Goal: Information Seeking & Learning: Learn about a topic

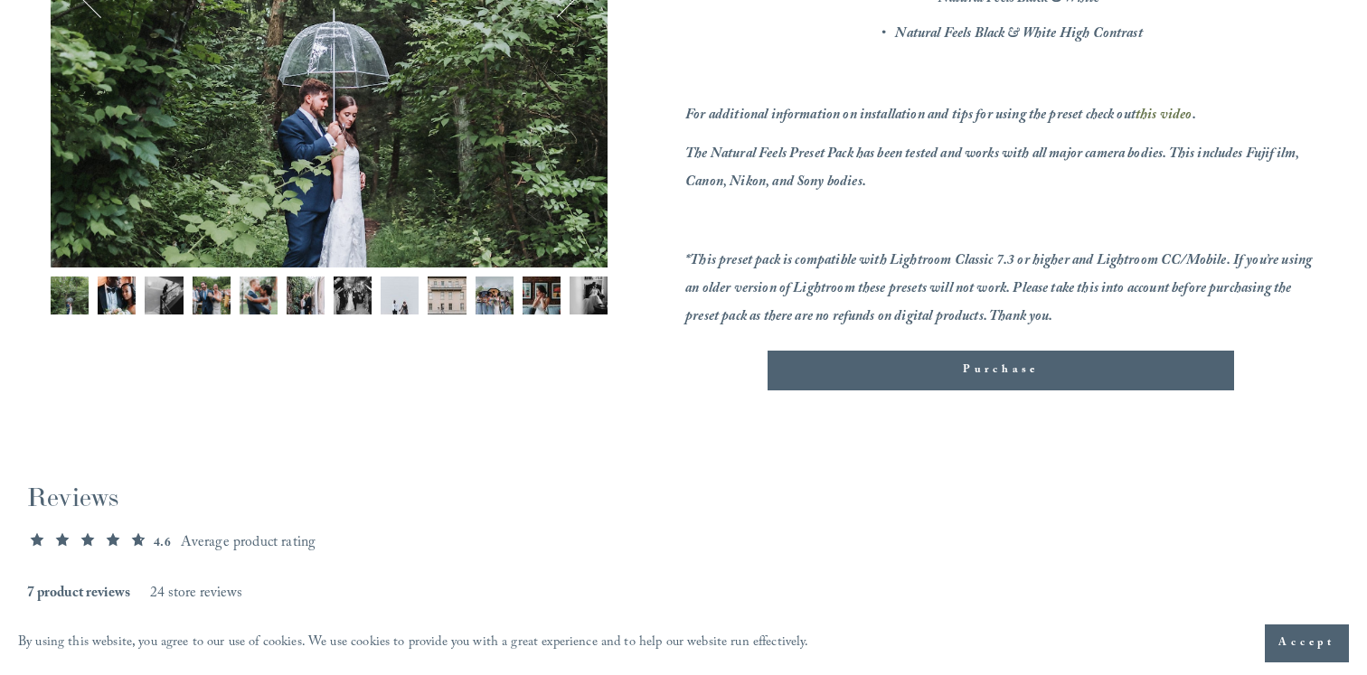
click at [554, 297] on img "Image 11 of 12" at bounding box center [541, 296] width 38 height 38
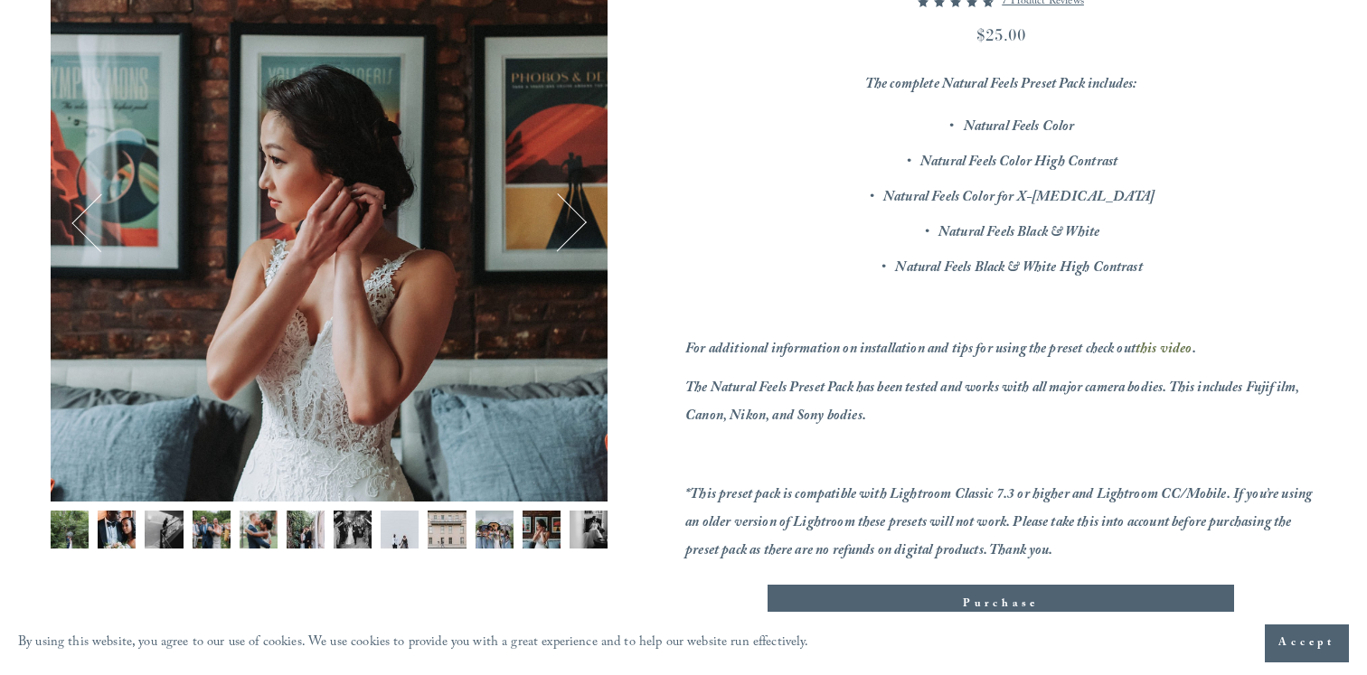
scroll to position [262, 0]
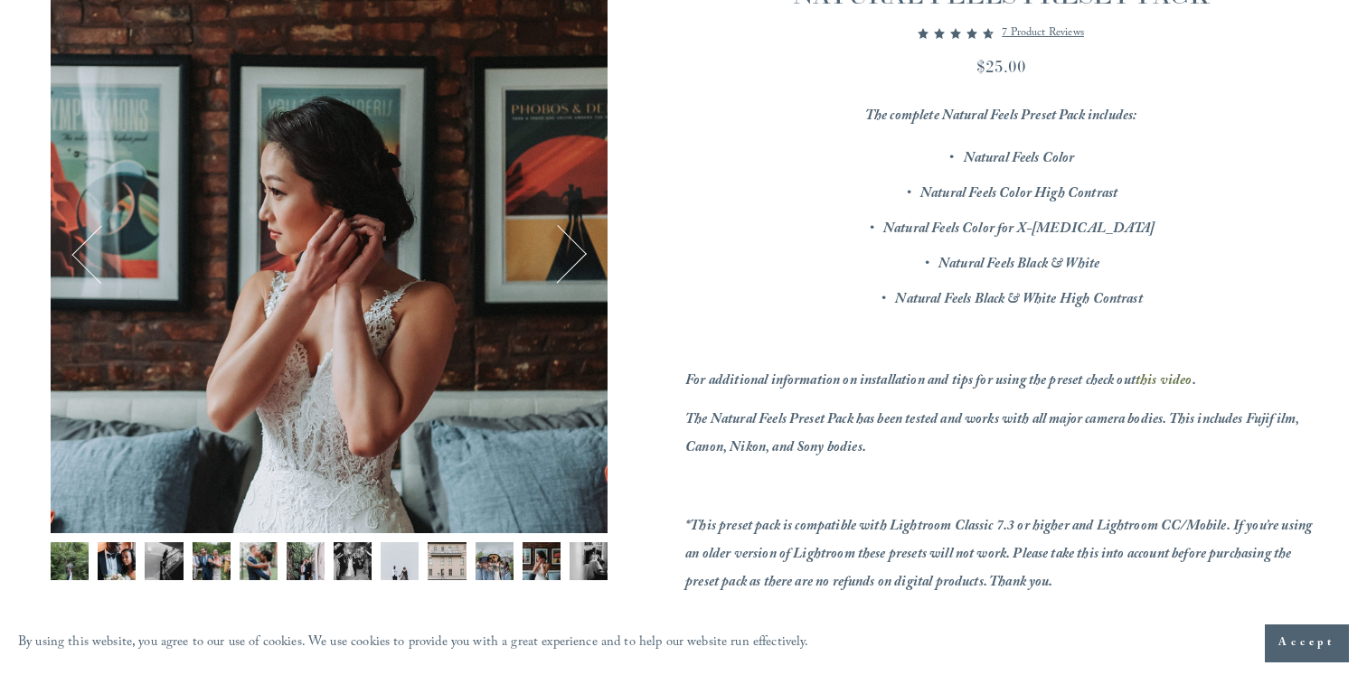
click at [578, 239] on button "Next" at bounding box center [557, 254] width 59 height 59
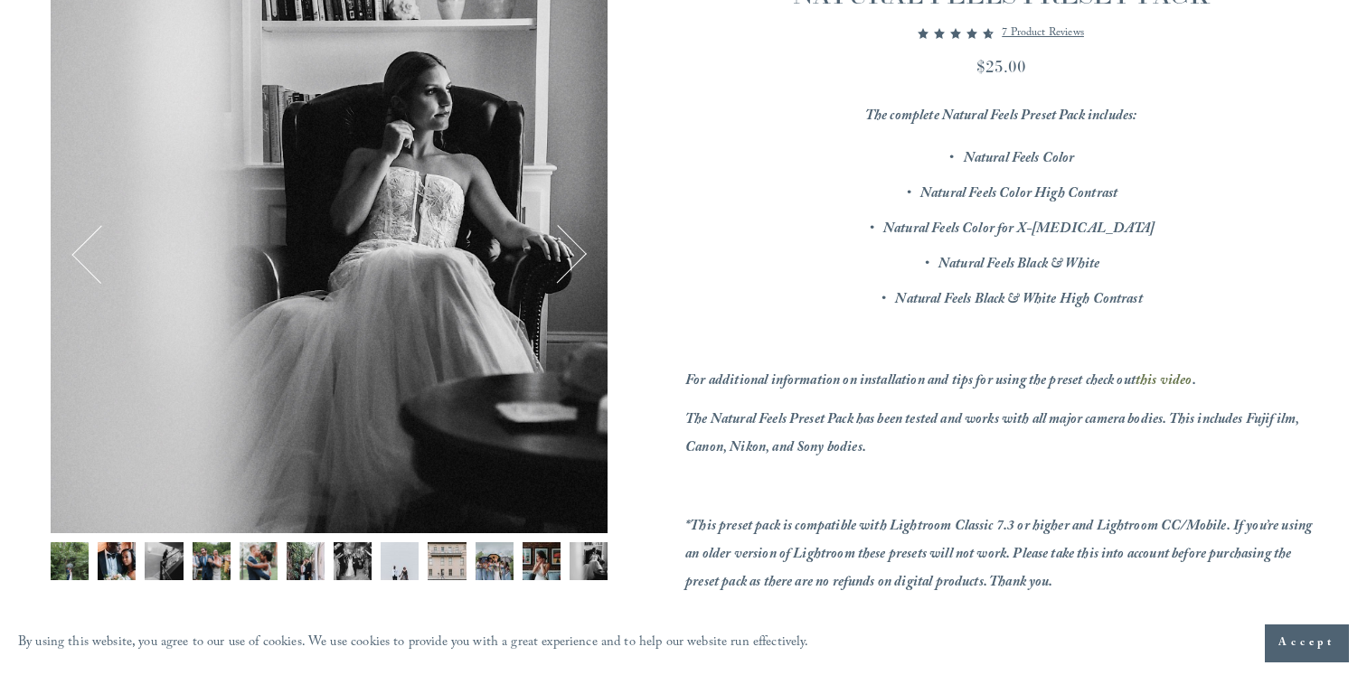
click at [578, 239] on button "Next" at bounding box center [557, 254] width 59 height 59
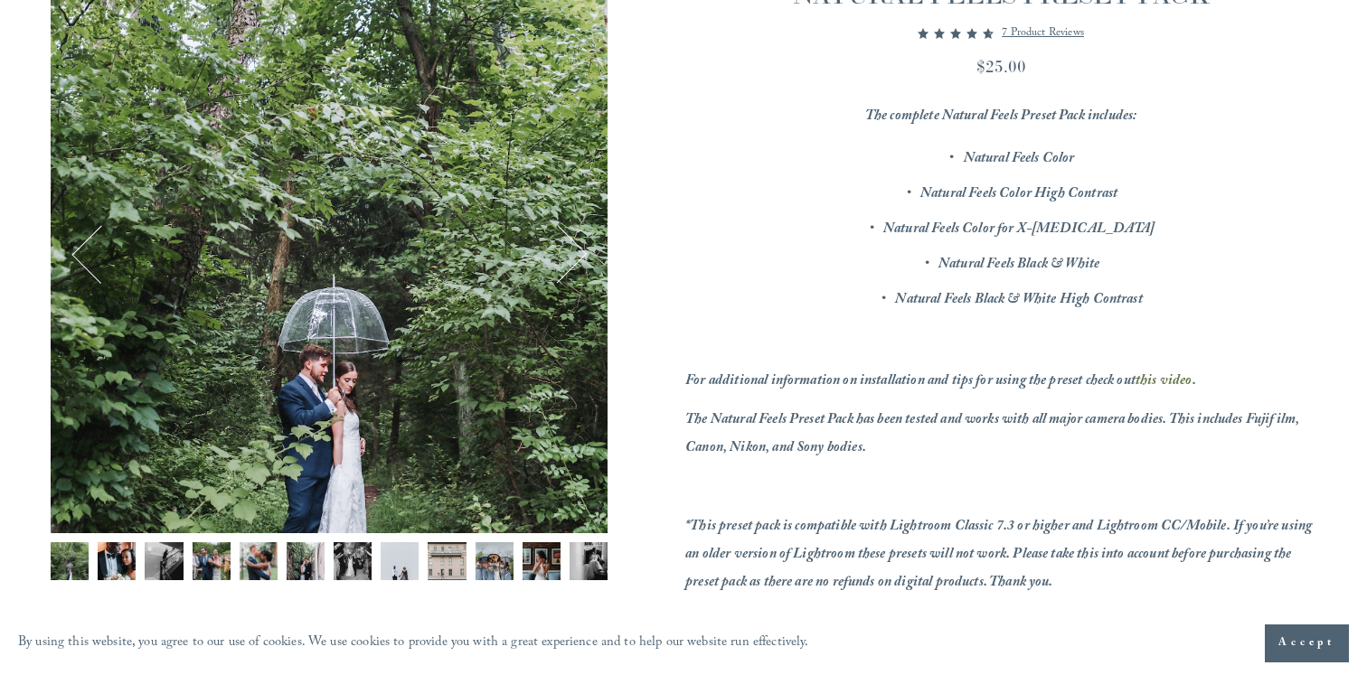
click at [578, 239] on button "Next" at bounding box center [557, 254] width 59 height 59
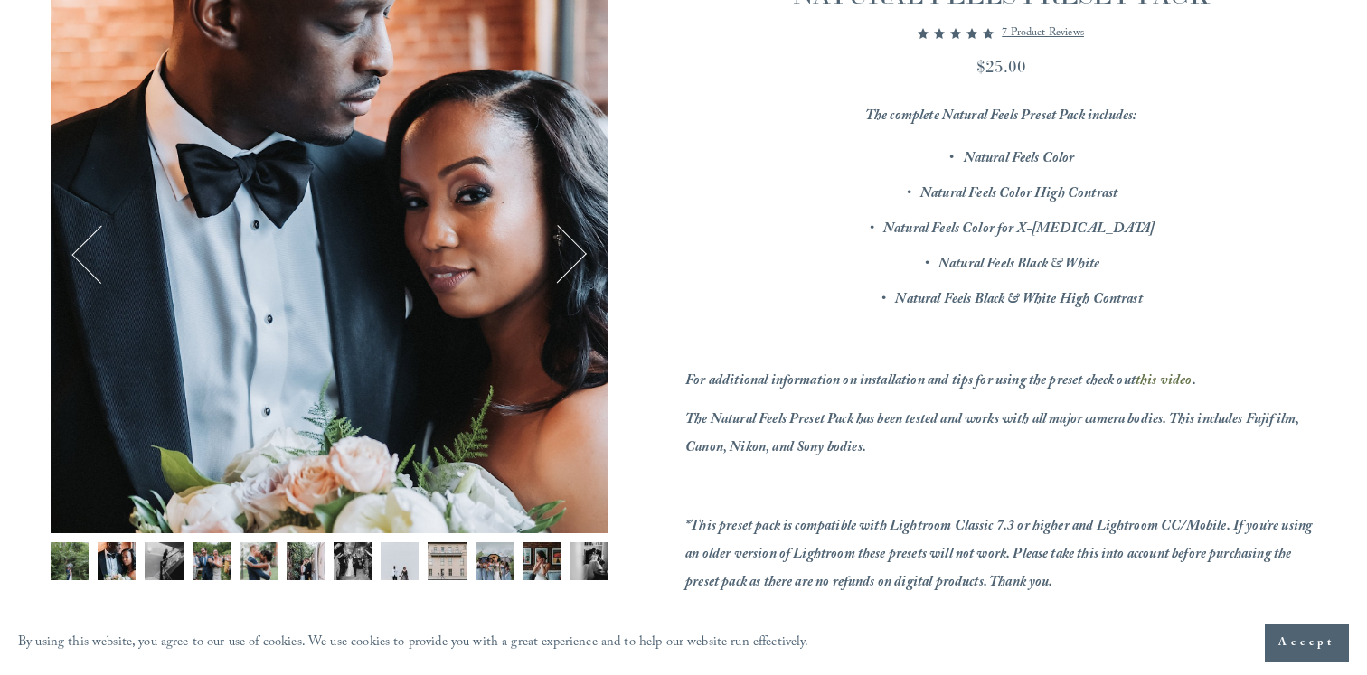
click at [578, 239] on button "Next" at bounding box center [557, 254] width 59 height 59
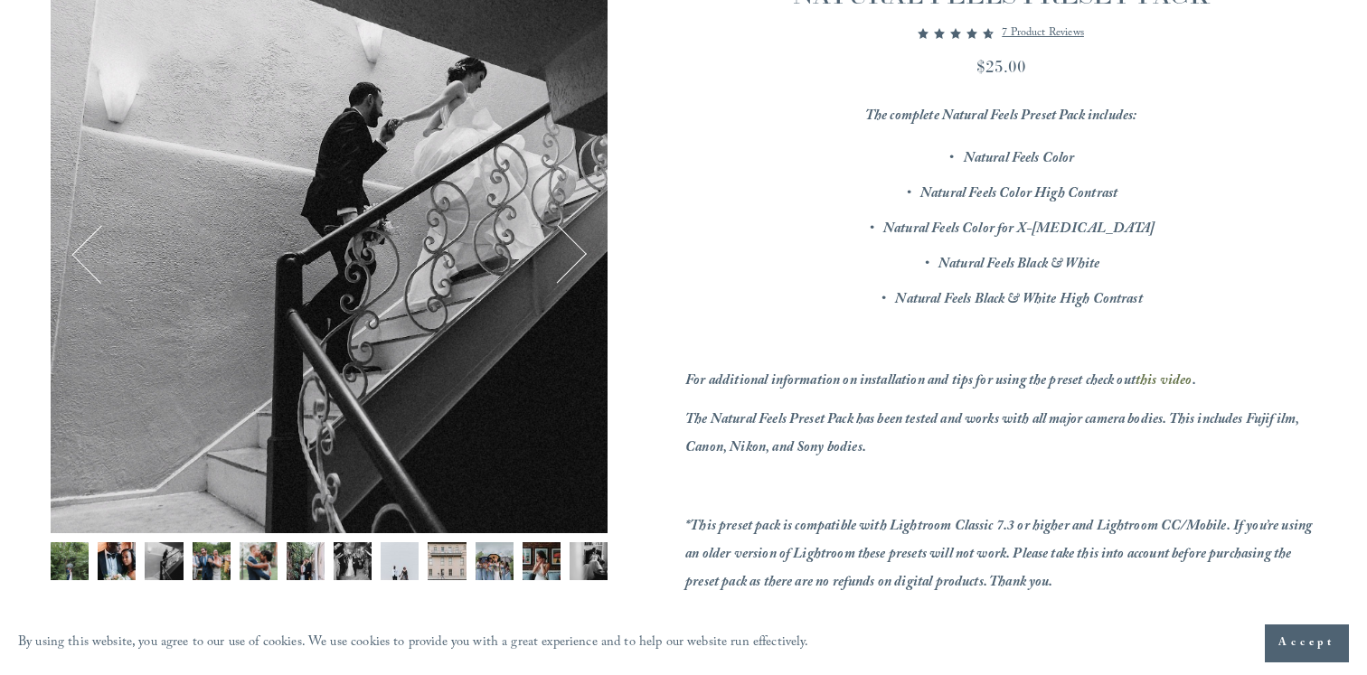
click at [578, 239] on button "Next" at bounding box center [557, 254] width 59 height 59
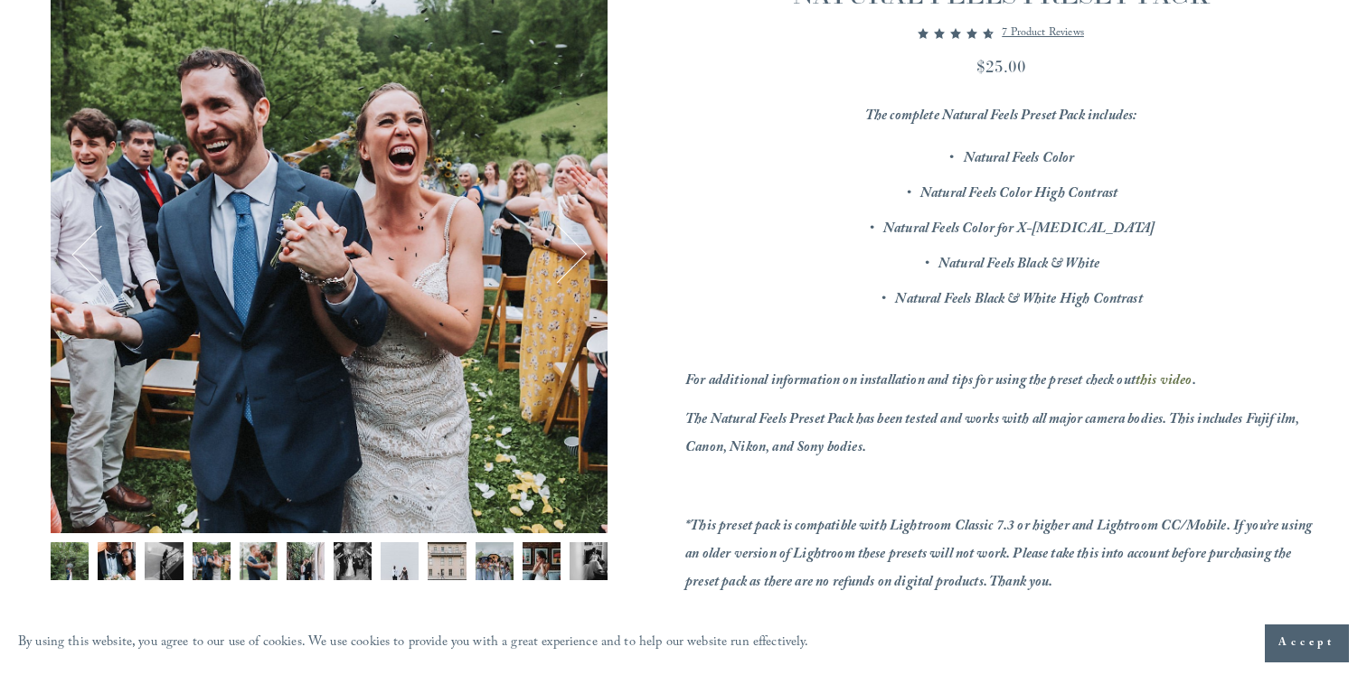
click at [84, 235] on button "Previous" at bounding box center [100, 254] width 59 height 59
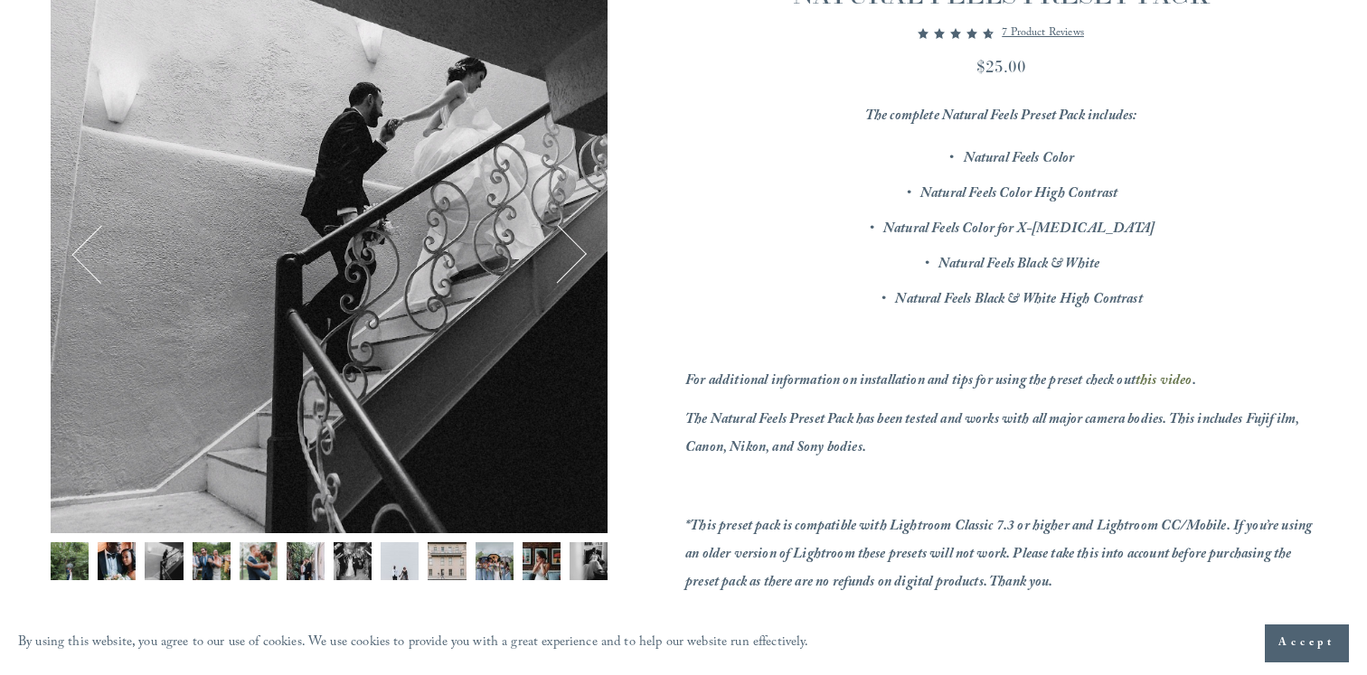
click at [577, 250] on button "Next" at bounding box center [557, 254] width 59 height 59
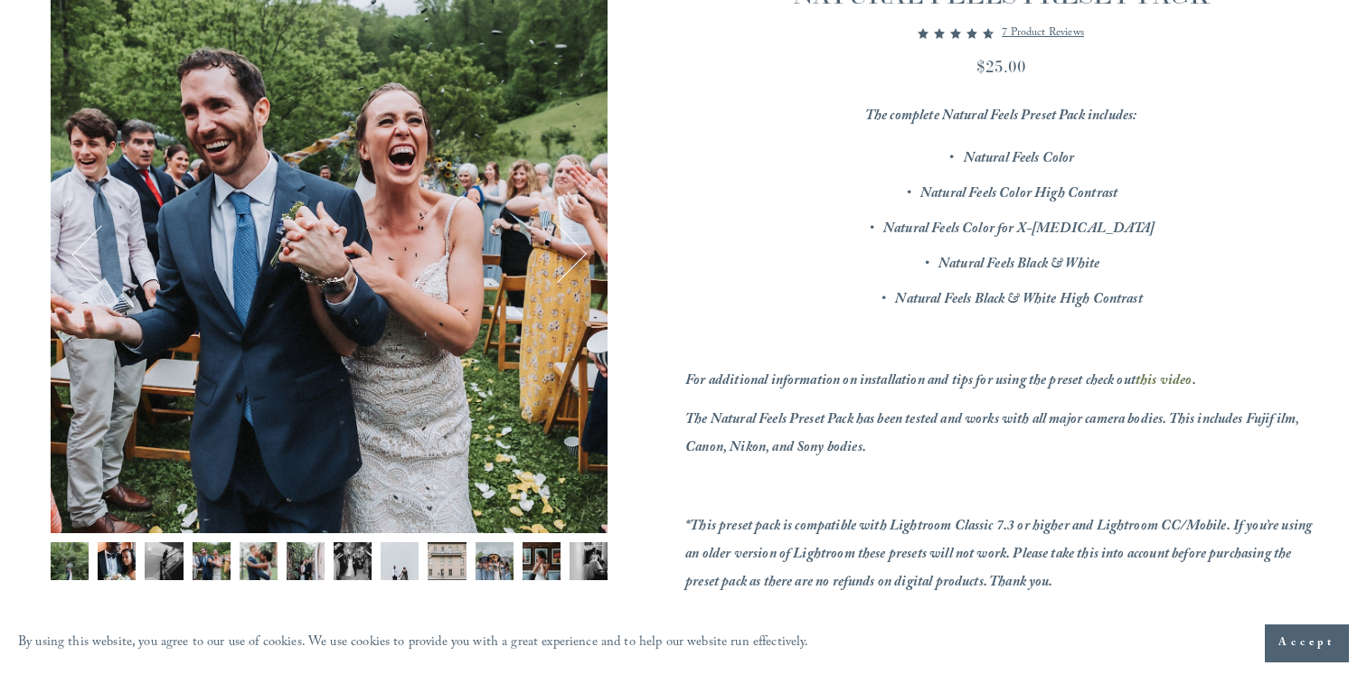
click at [577, 250] on button "Next" at bounding box center [557, 254] width 59 height 59
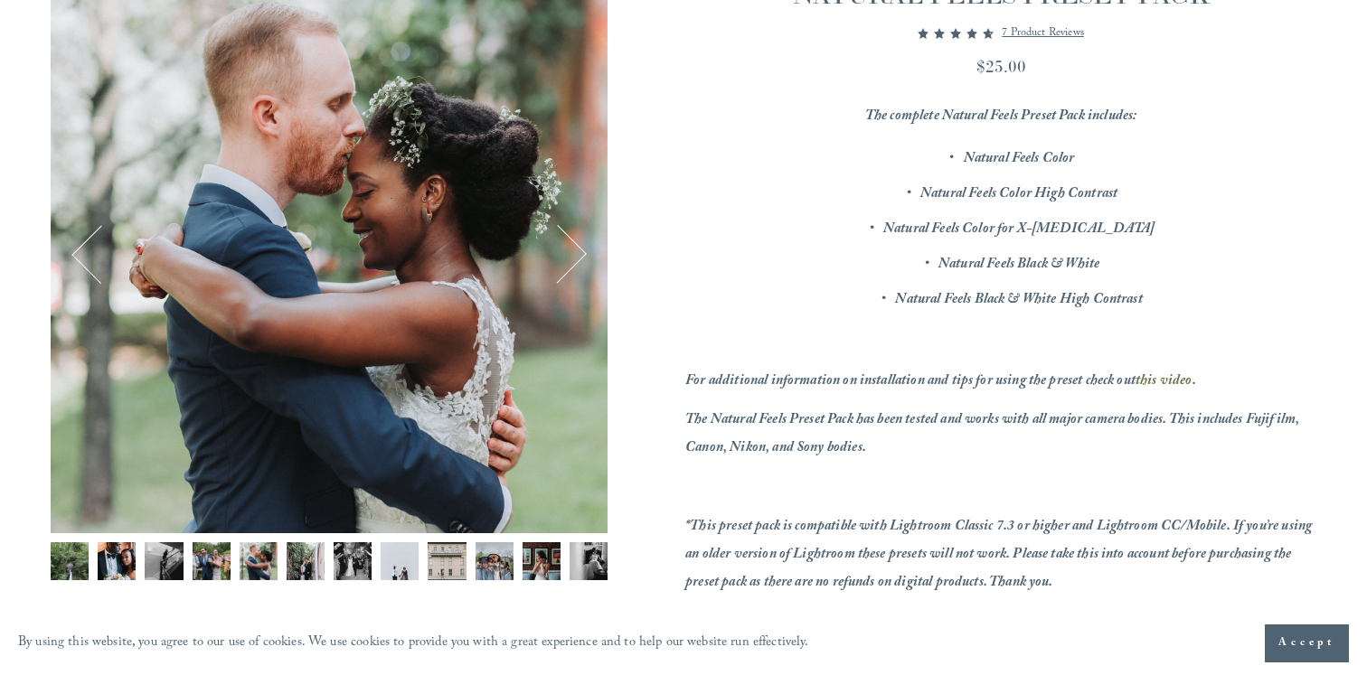
click at [577, 250] on button "Next" at bounding box center [557, 254] width 59 height 59
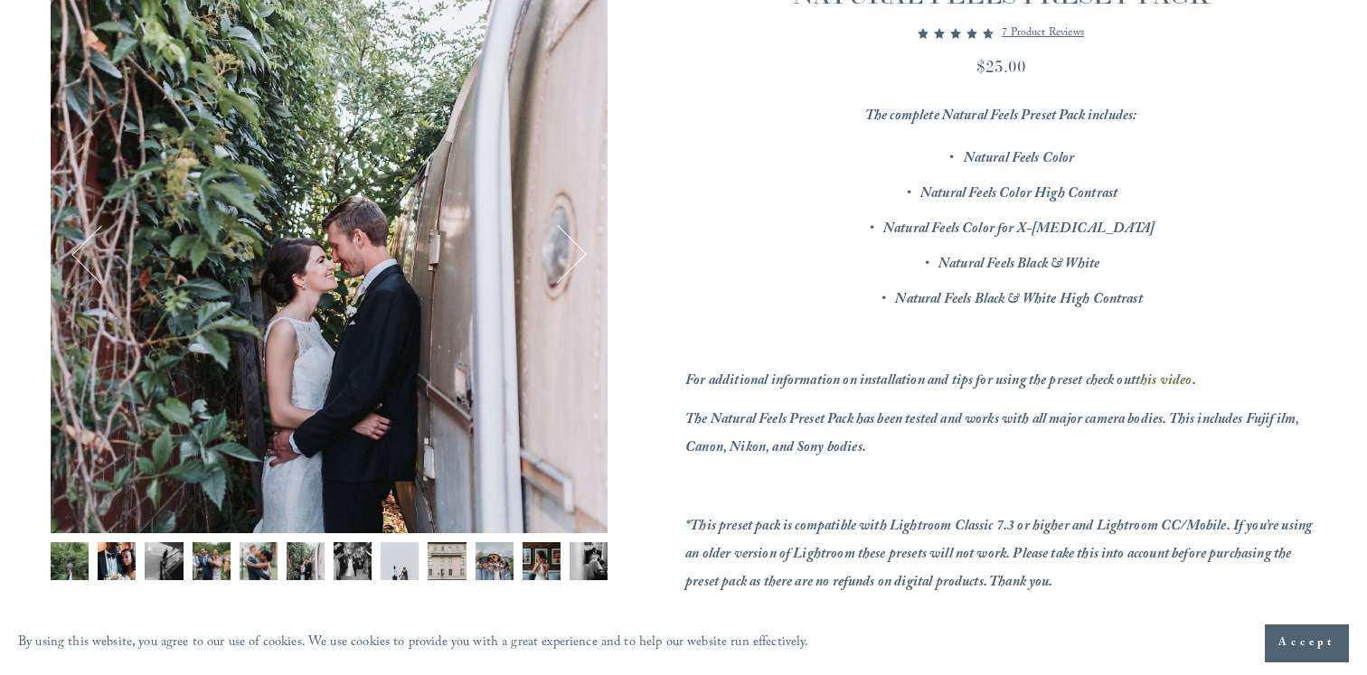
click at [577, 250] on button "Next" at bounding box center [557, 254] width 59 height 59
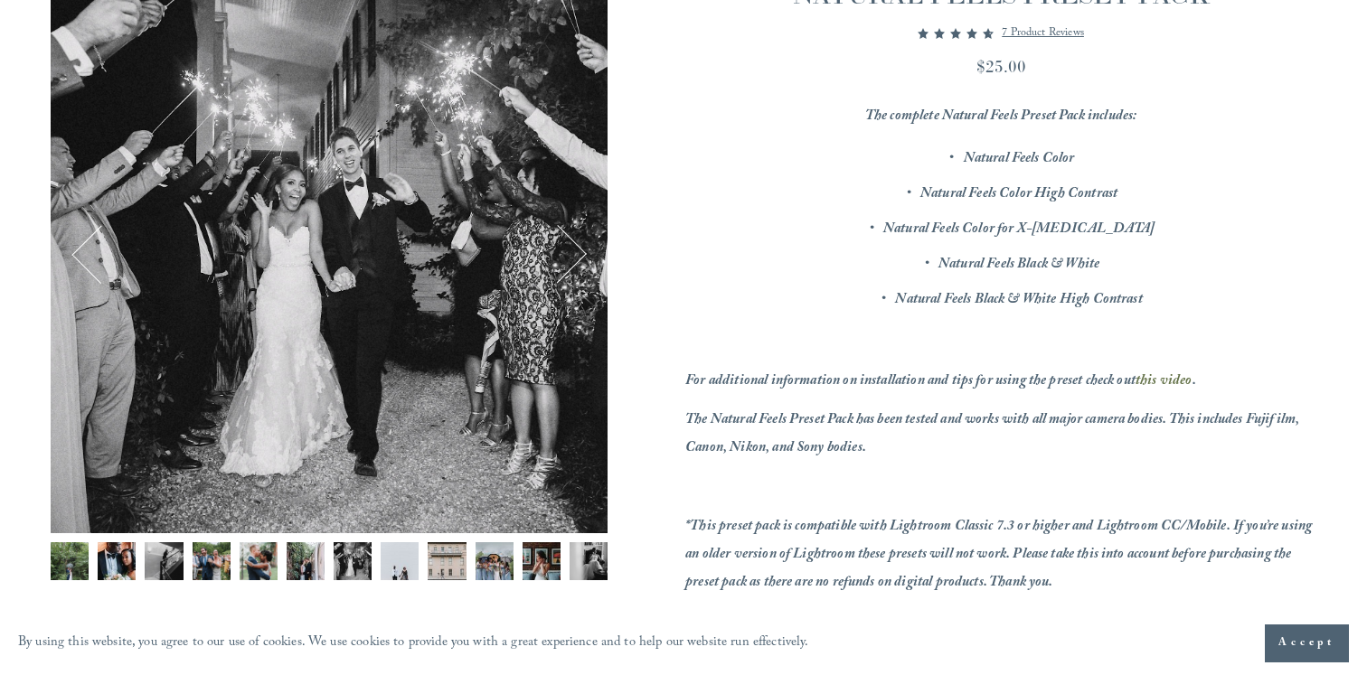
click at [577, 250] on button "Next" at bounding box center [557, 254] width 59 height 59
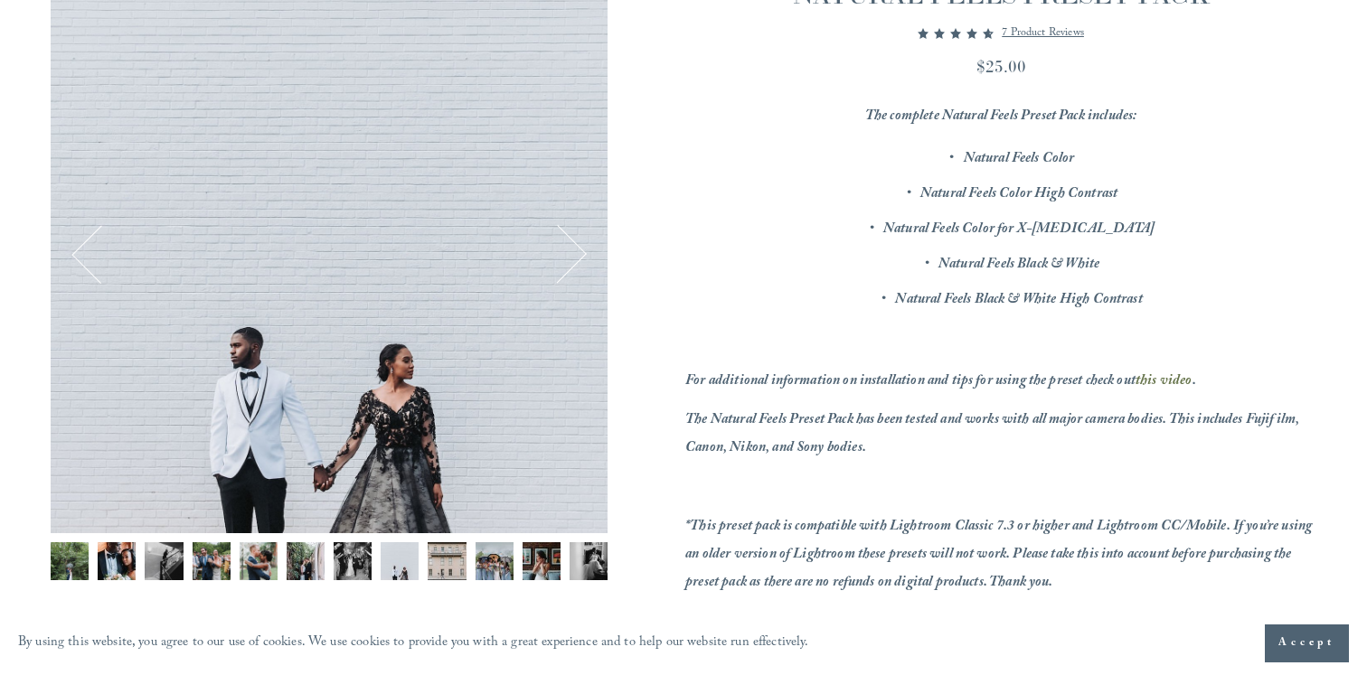
click at [577, 250] on button "Next" at bounding box center [557, 254] width 59 height 59
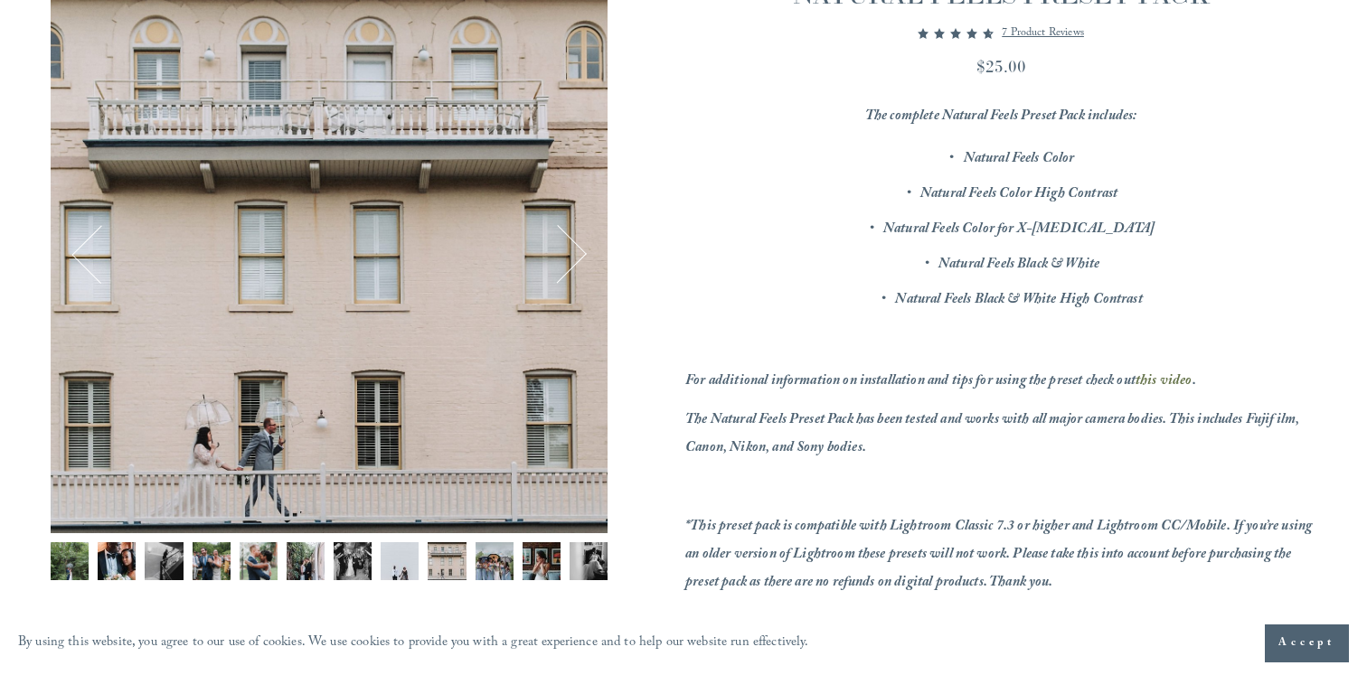
click at [577, 250] on button "Next" at bounding box center [557, 254] width 59 height 59
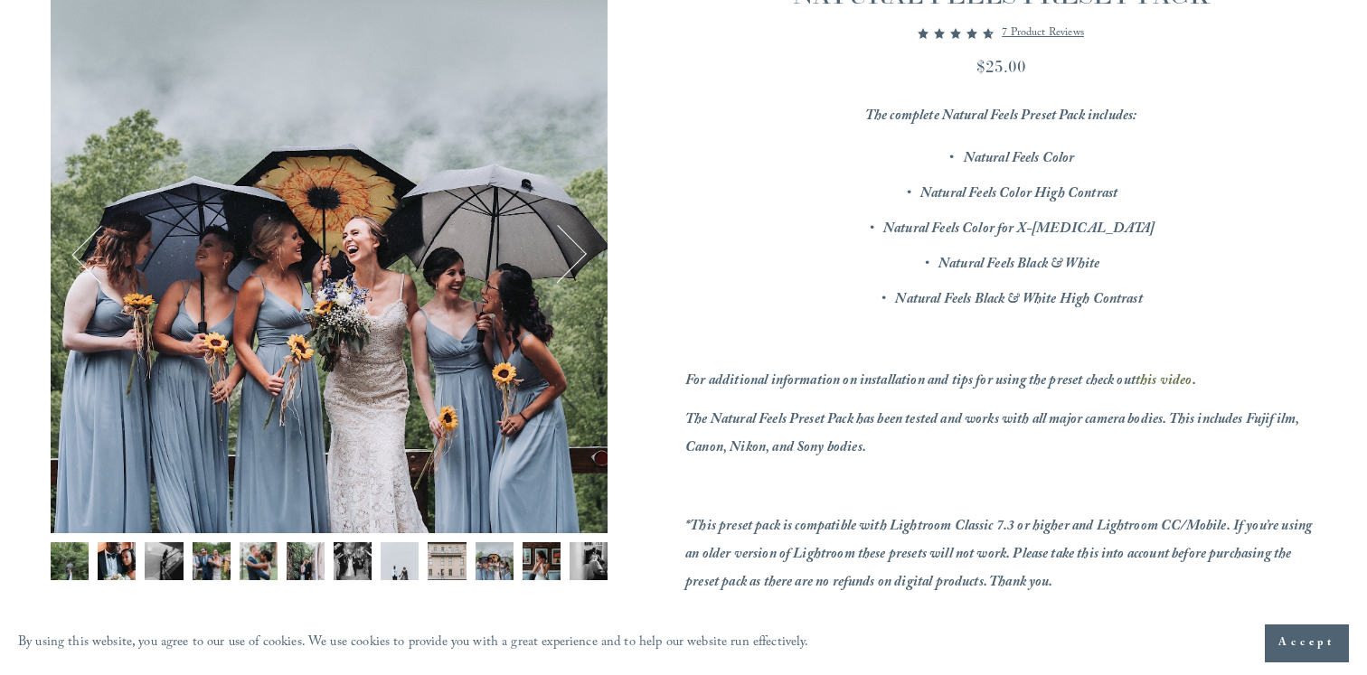
click at [577, 250] on button "Next" at bounding box center [557, 254] width 59 height 59
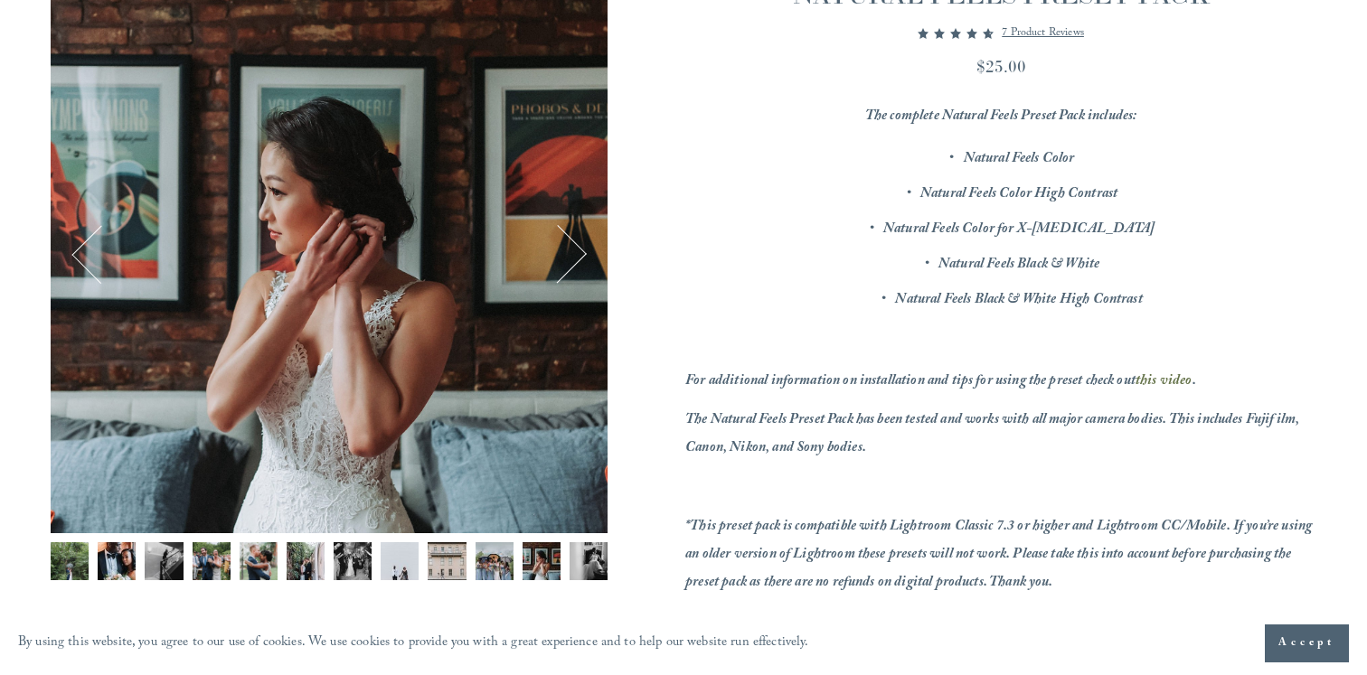
click at [102, 249] on button "Previous" at bounding box center [100, 254] width 59 height 59
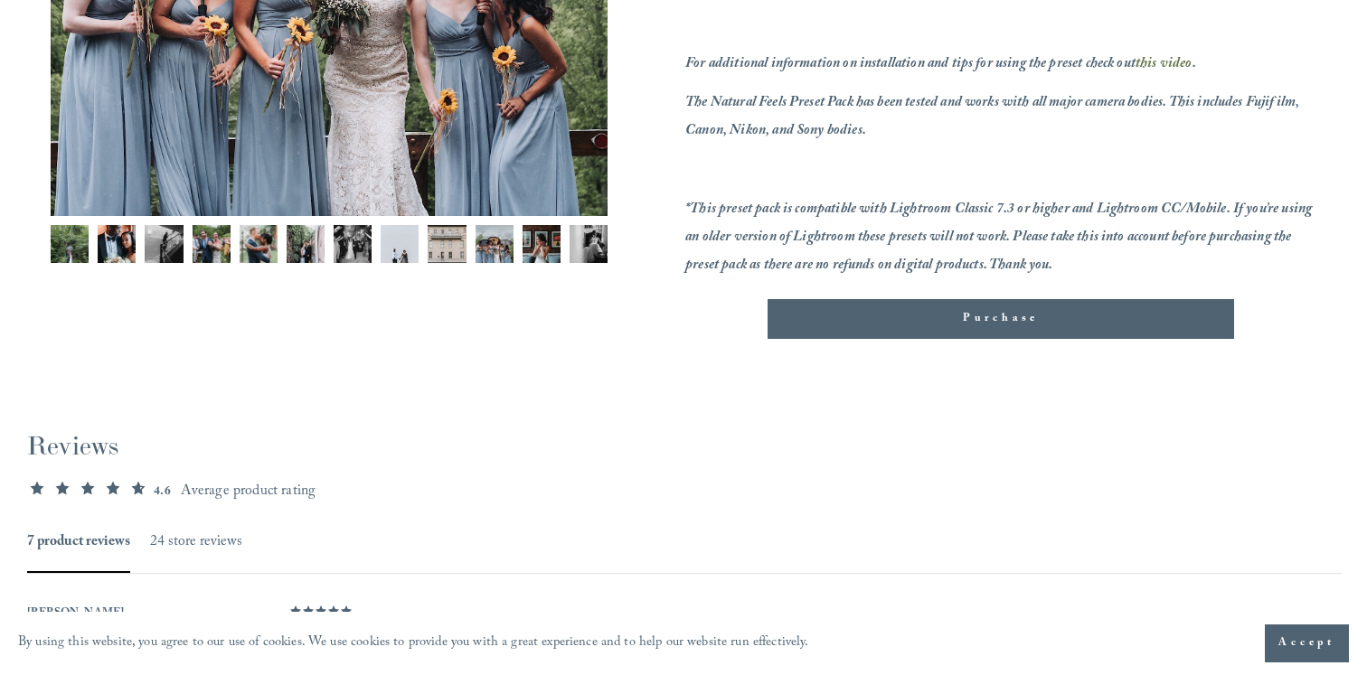
scroll to position [0, 0]
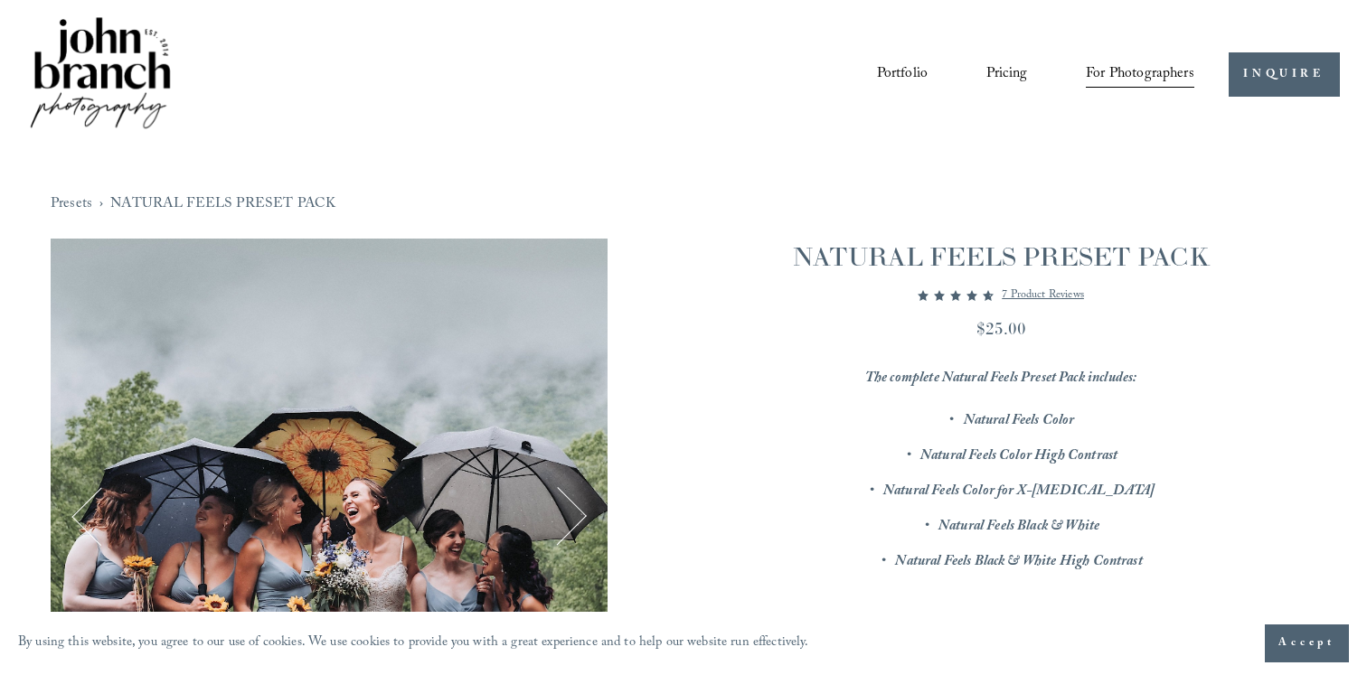
click at [913, 70] on link "Portfolio" at bounding box center [902, 74] width 51 height 31
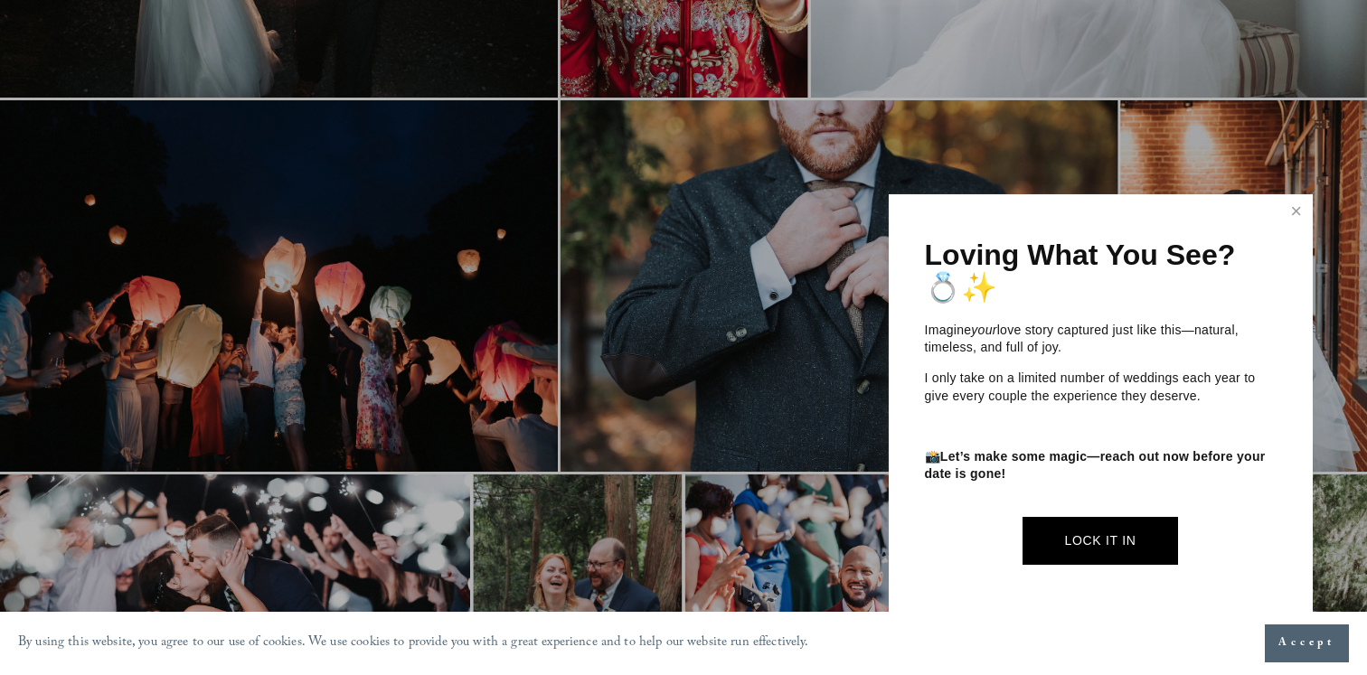
scroll to position [2891, 0]
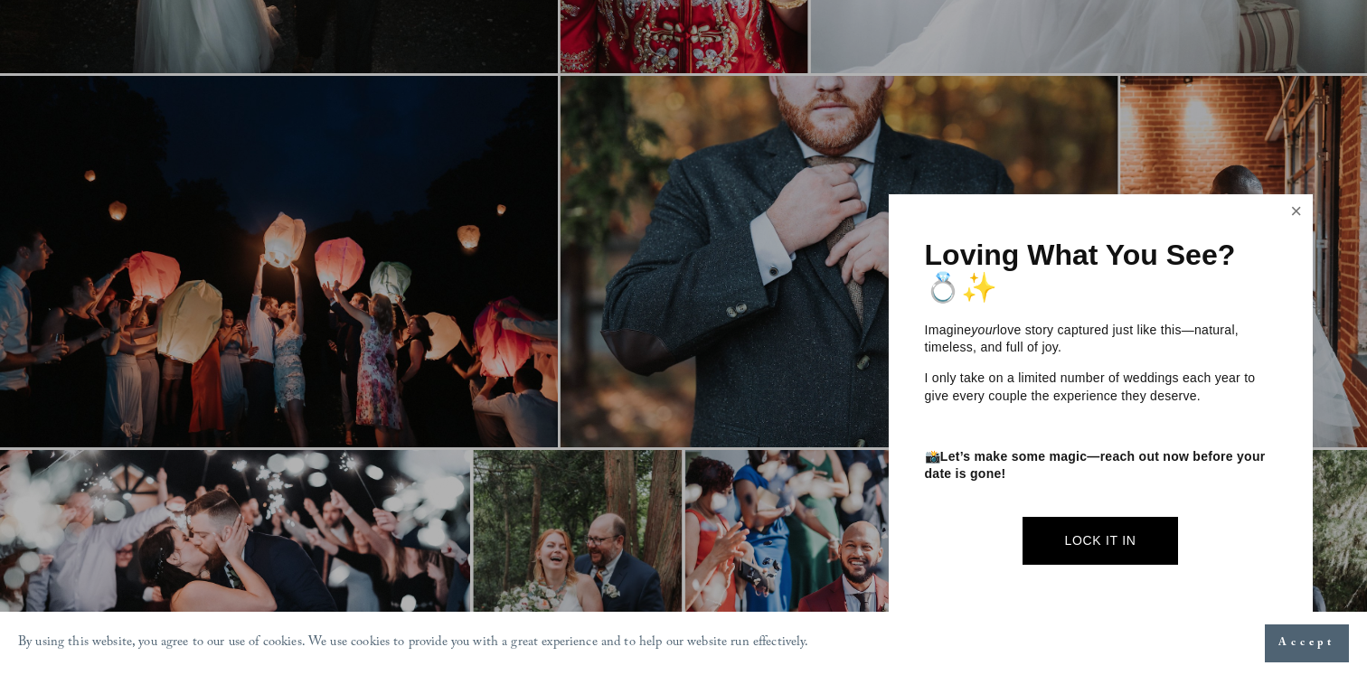
click at [1306, 216] on link "Close" at bounding box center [1296, 211] width 27 height 29
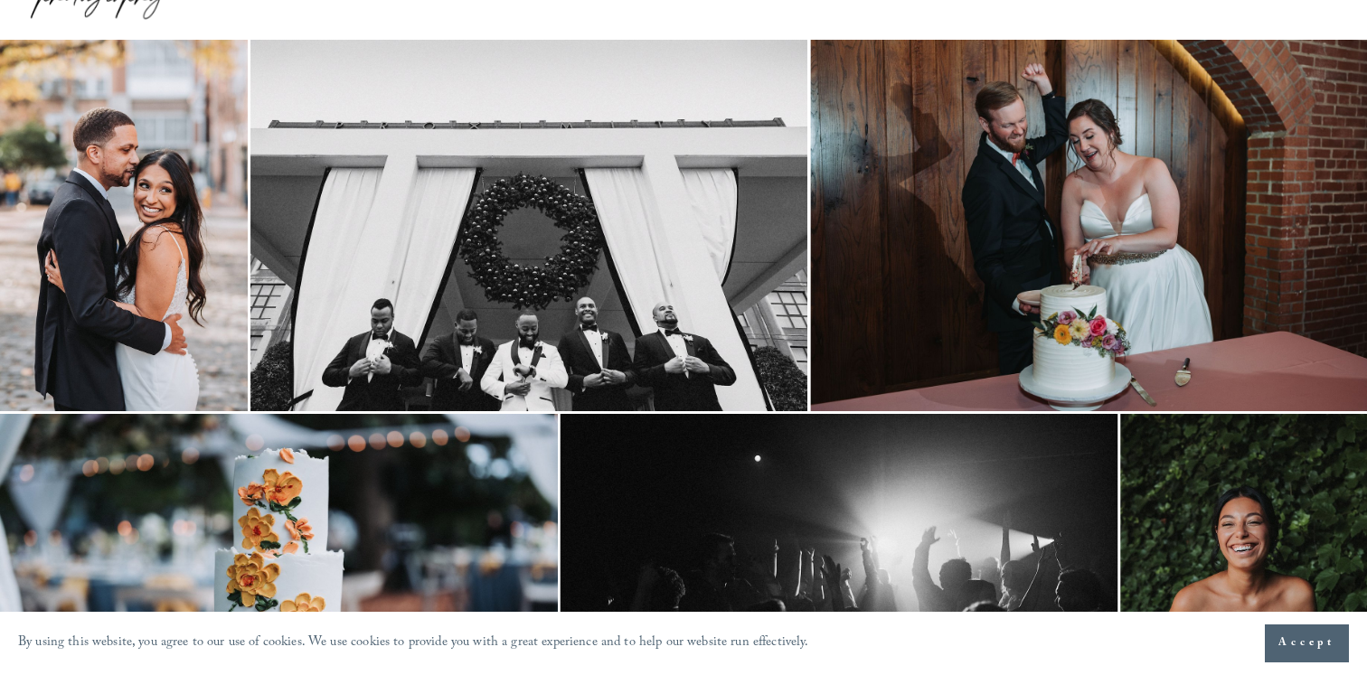
scroll to position [0, 0]
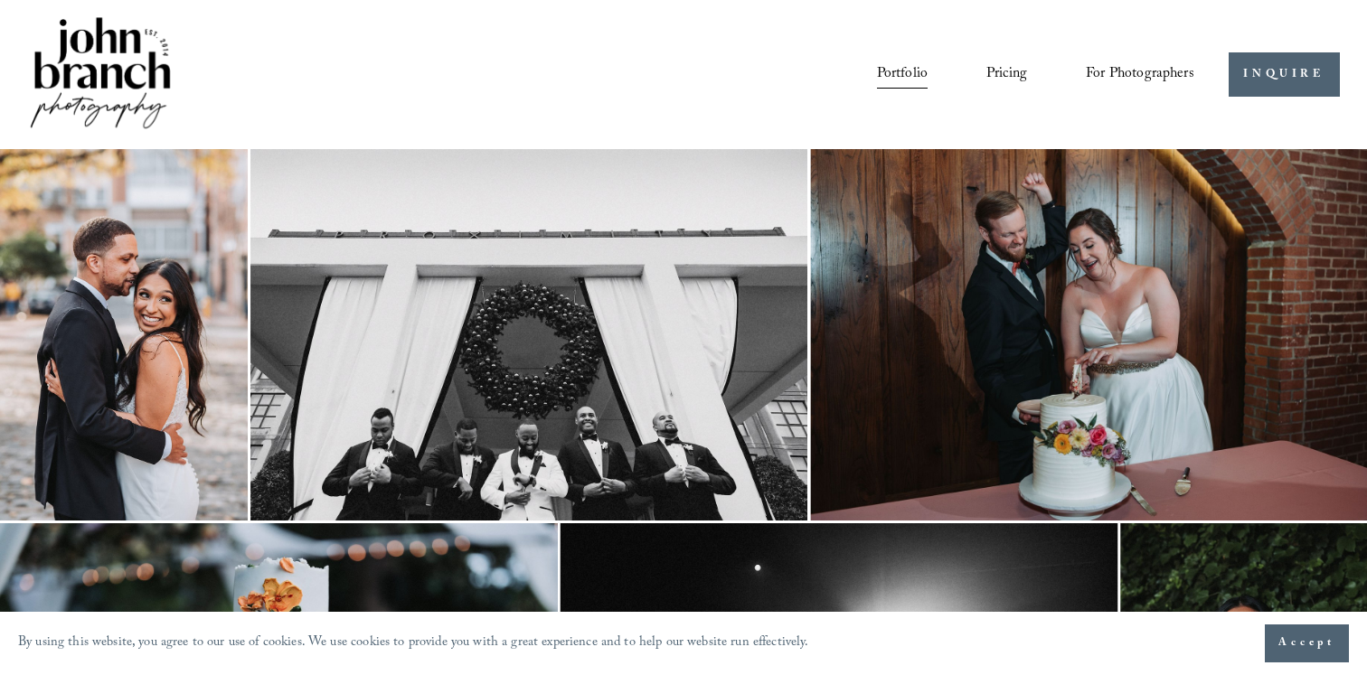
click at [1005, 73] on link "Pricing" at bounding box center [1006, 74] width 41 height 31
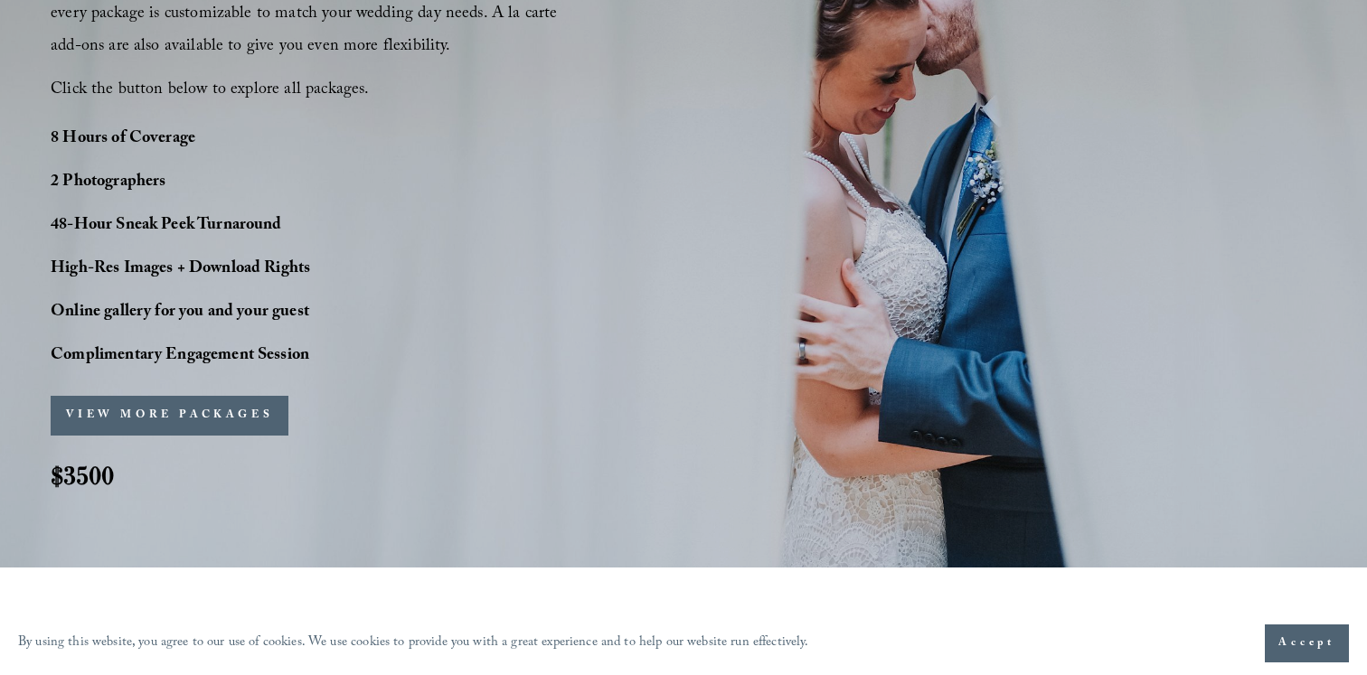
scroll to position [1380, 0]
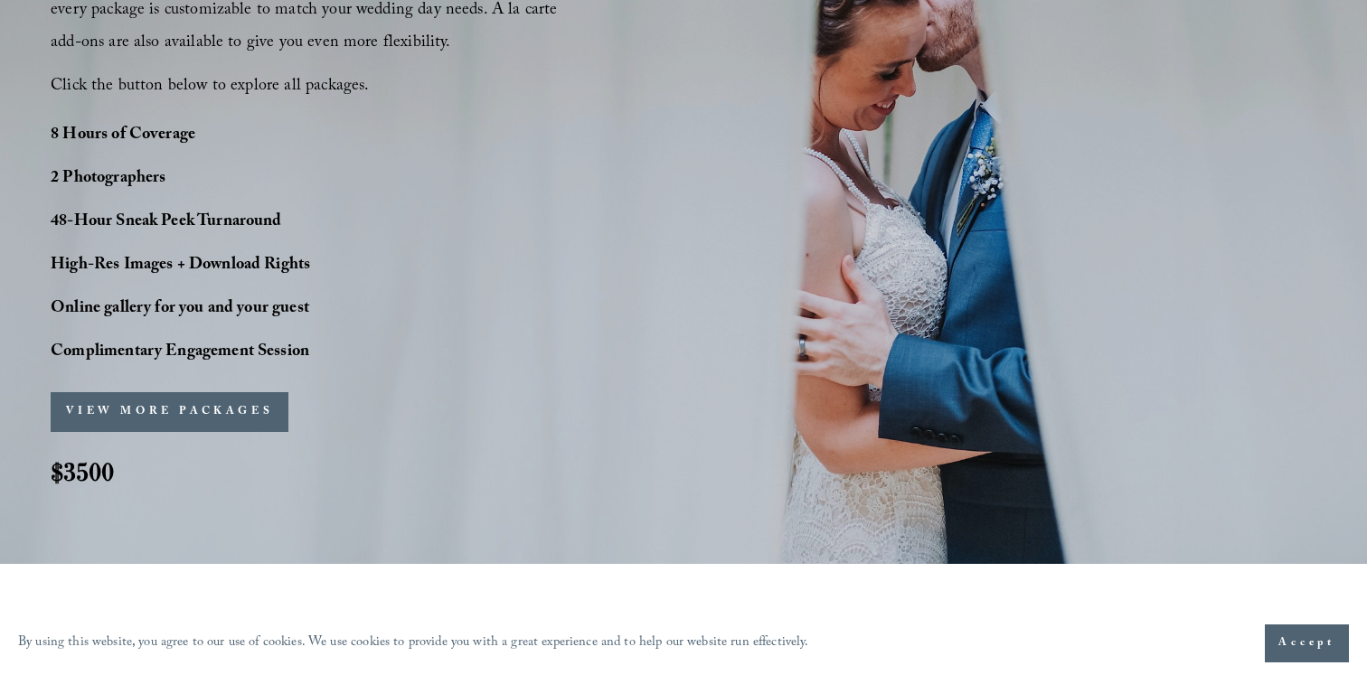
click at [1318, 651] on span "Accept" at bounding box center [1306, 644] width 57 height 18
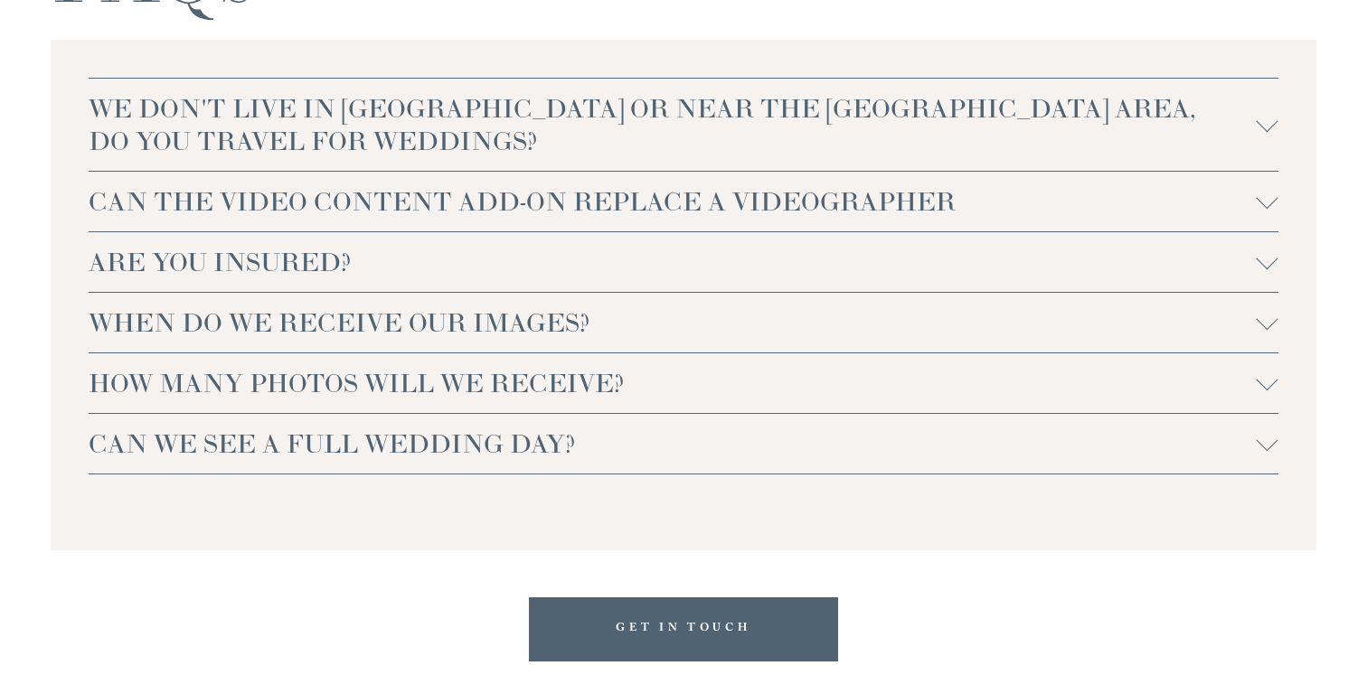
scroll to position [3892, 0]
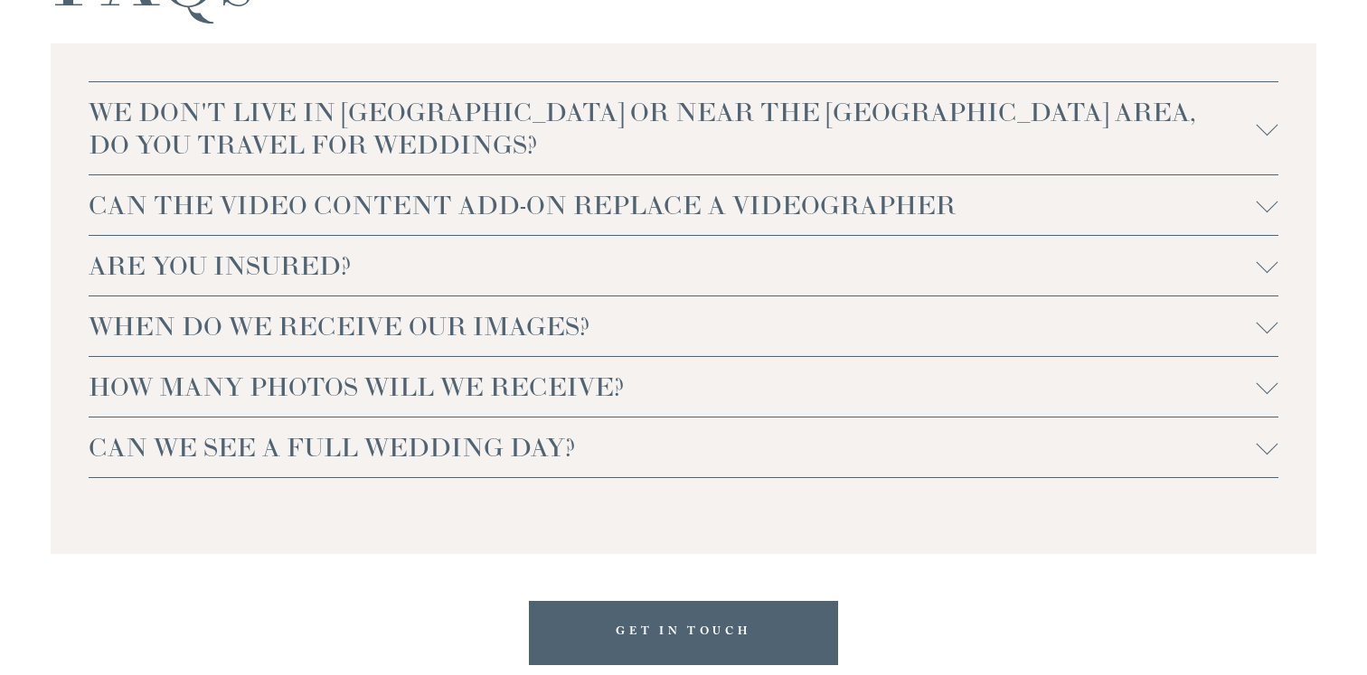
click at [1282, 445] on div "WE DON'T LIVE IN NC OR NEAR THE RALEIGH AREA, DO YOU TRAVEL FOR WEDDINGS? For w…" at bounding box center [683, 298] width 1265 height 510
click at [1272, 449] on div at bounding box center [1267, 444] width 22 height 22
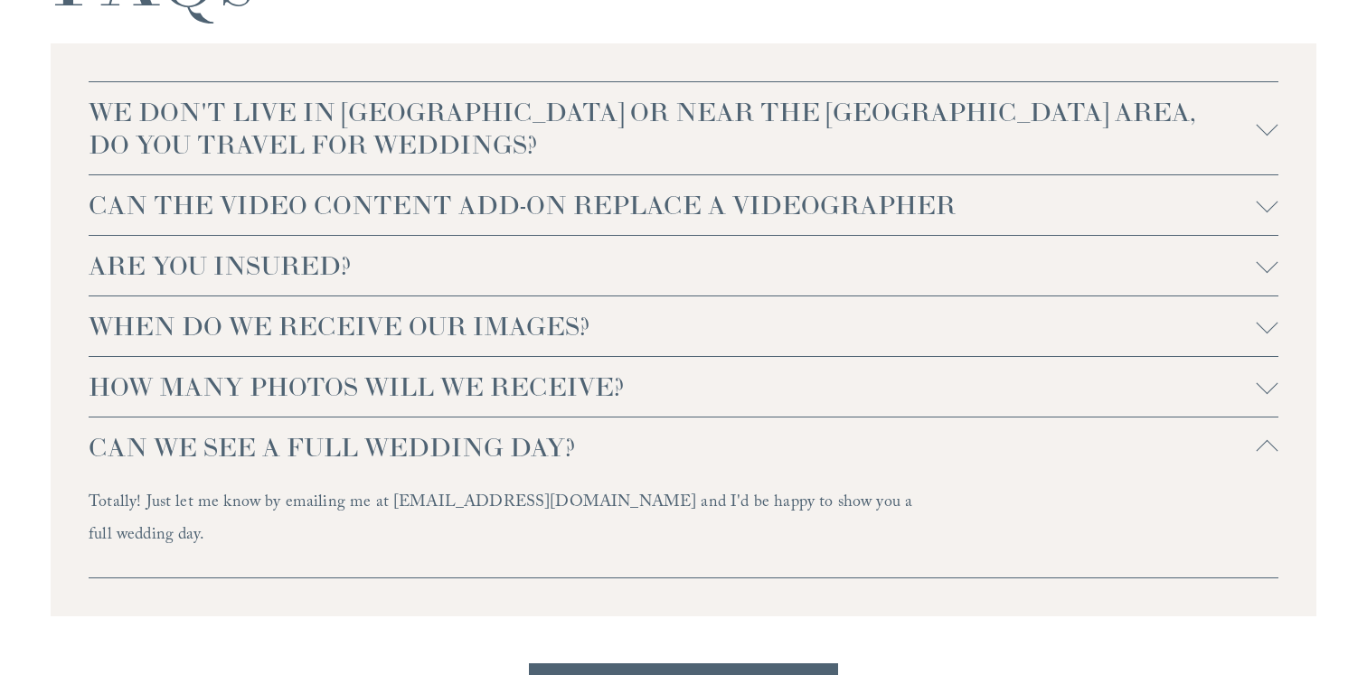
click at [1272, 449] on div at bounding box center [1267, 452] width 22 height 22
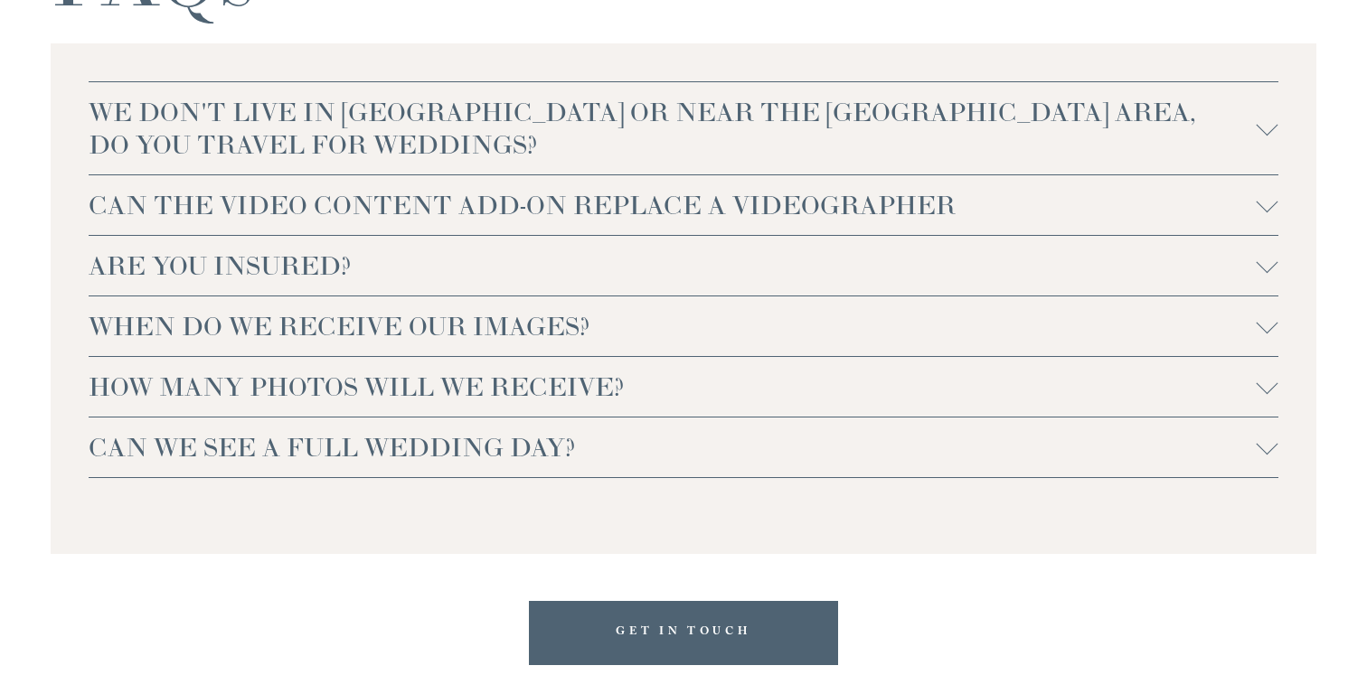
click at [1265, 406] on button "HOW MANY PHOTOS WILL WE RECEIVE?" at bounding box center [683, 387] width 1189 height 60
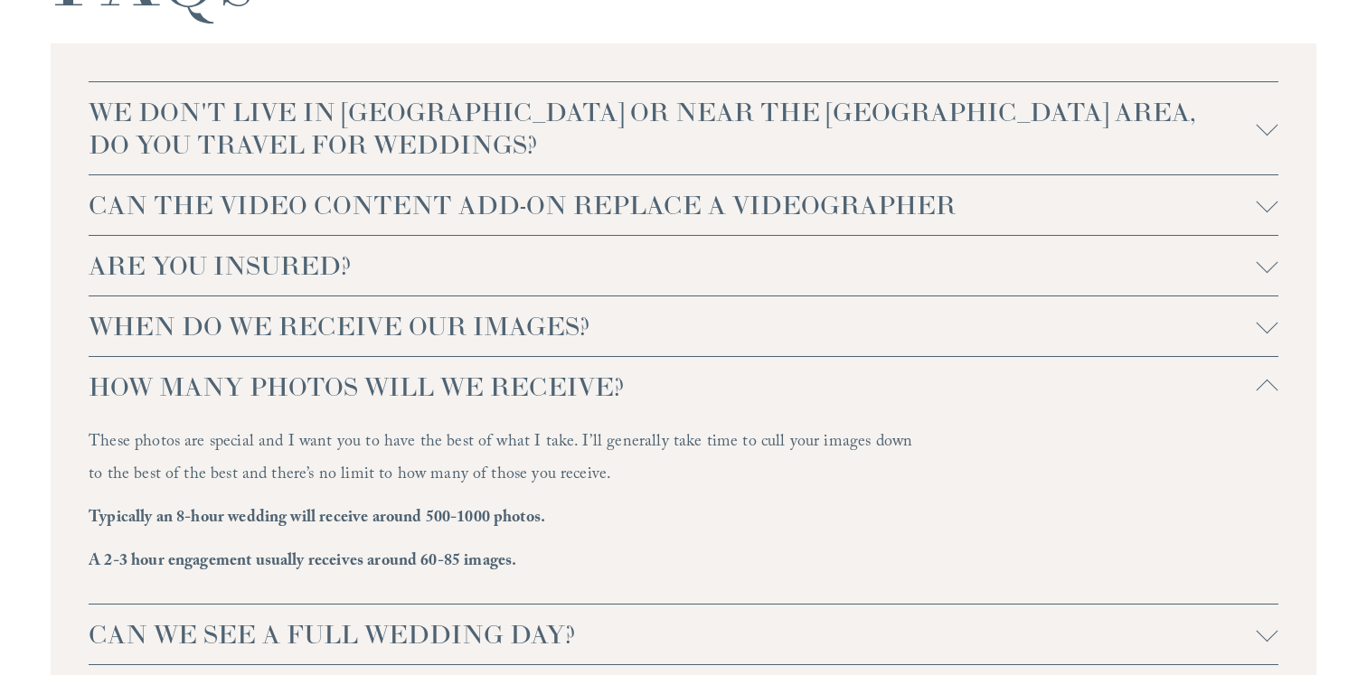
click at [1265, 389] on div at bounding box center [1267, 392] width 22 height 22
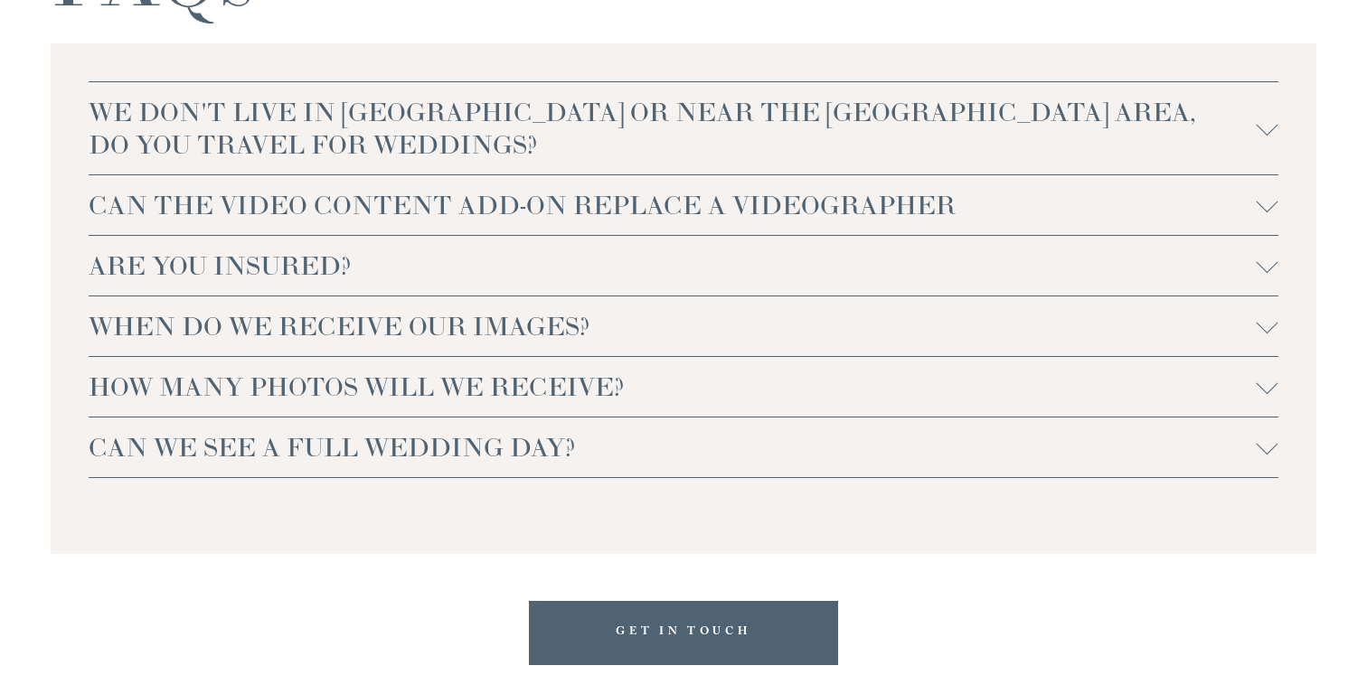
click at [1267, 332] on div at bounding box center [1267, 323] width 22 height 22
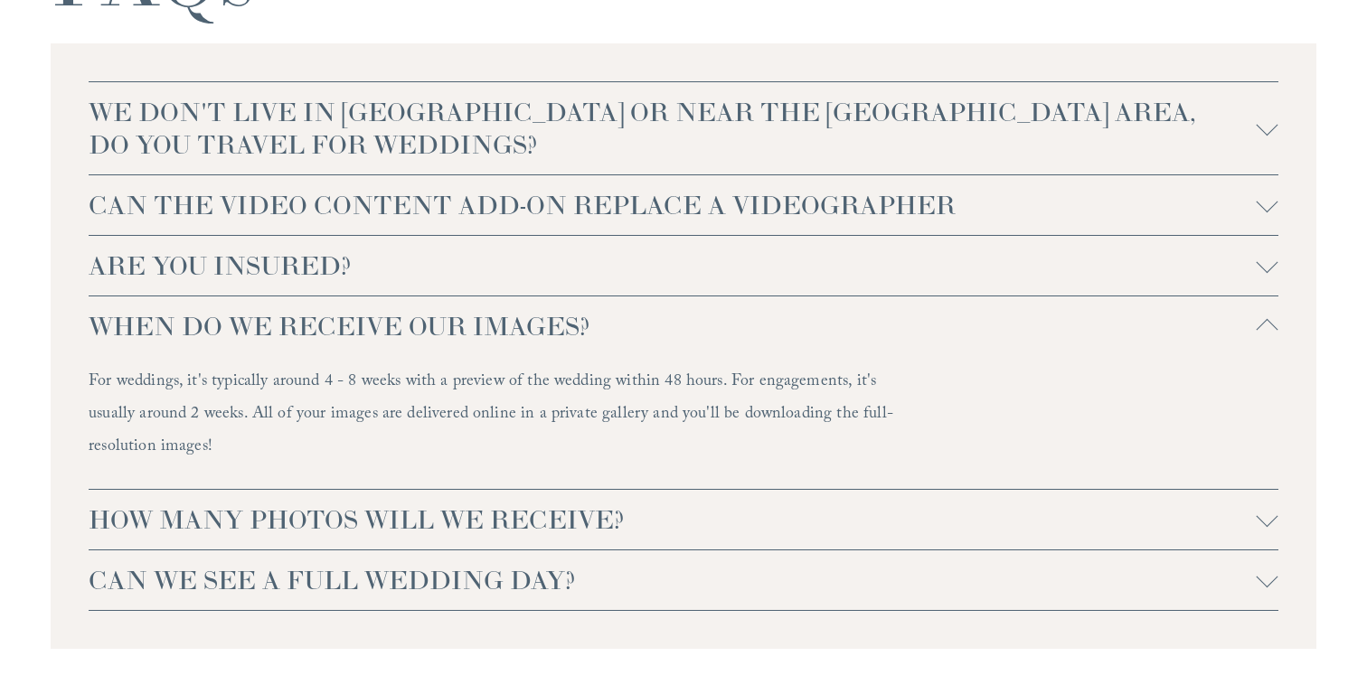
click at [1267, 332] on div at bounding box center [1267, 331] width 22 height 22
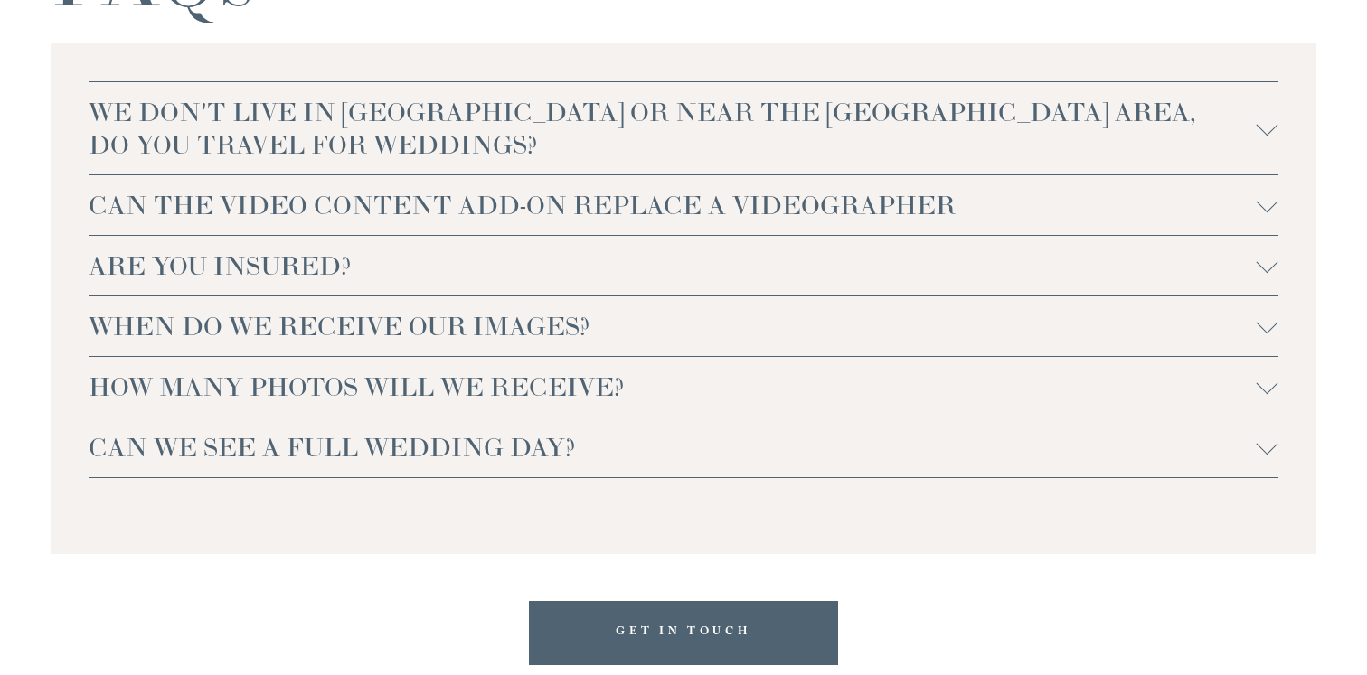
click at [1273, 278] on button "ARE YOU INSURED?" at bounding box center [683, 266] width 1189 height 60
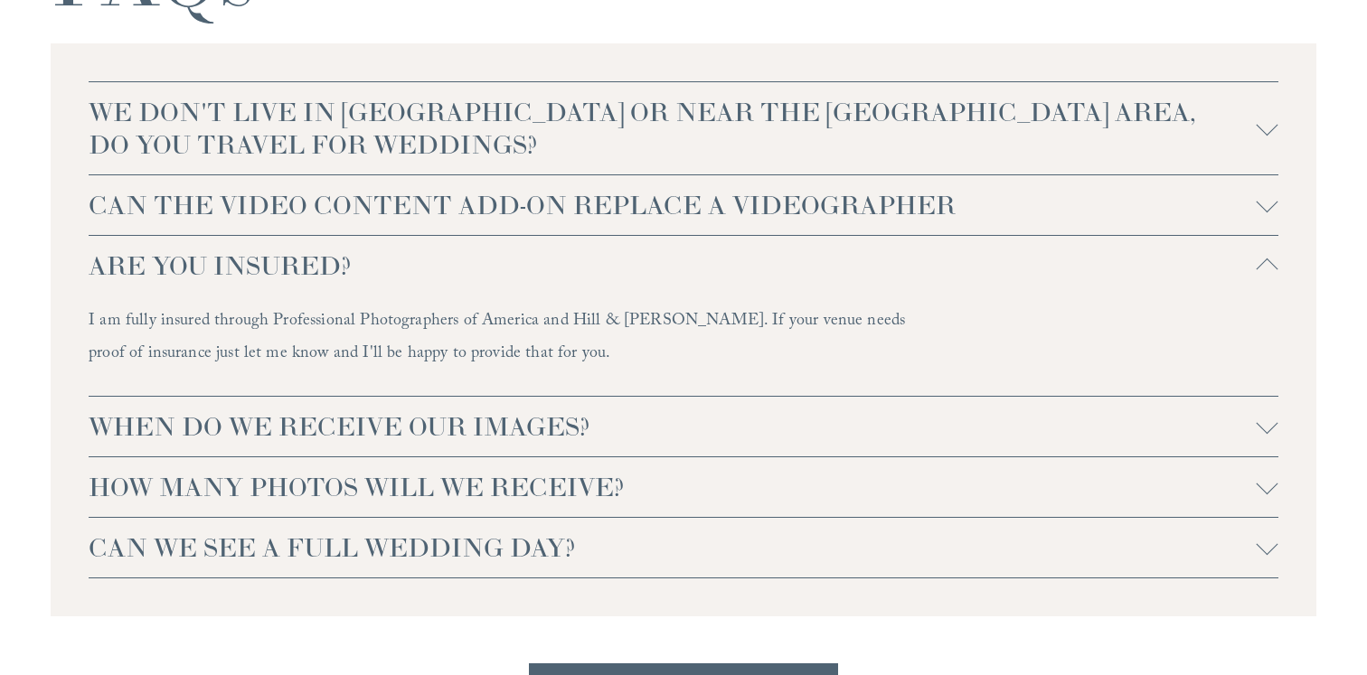
click at [1273, 278] on button "ARE YOU INSURED?" at bounding box center [683, 266] width 1189 height 60
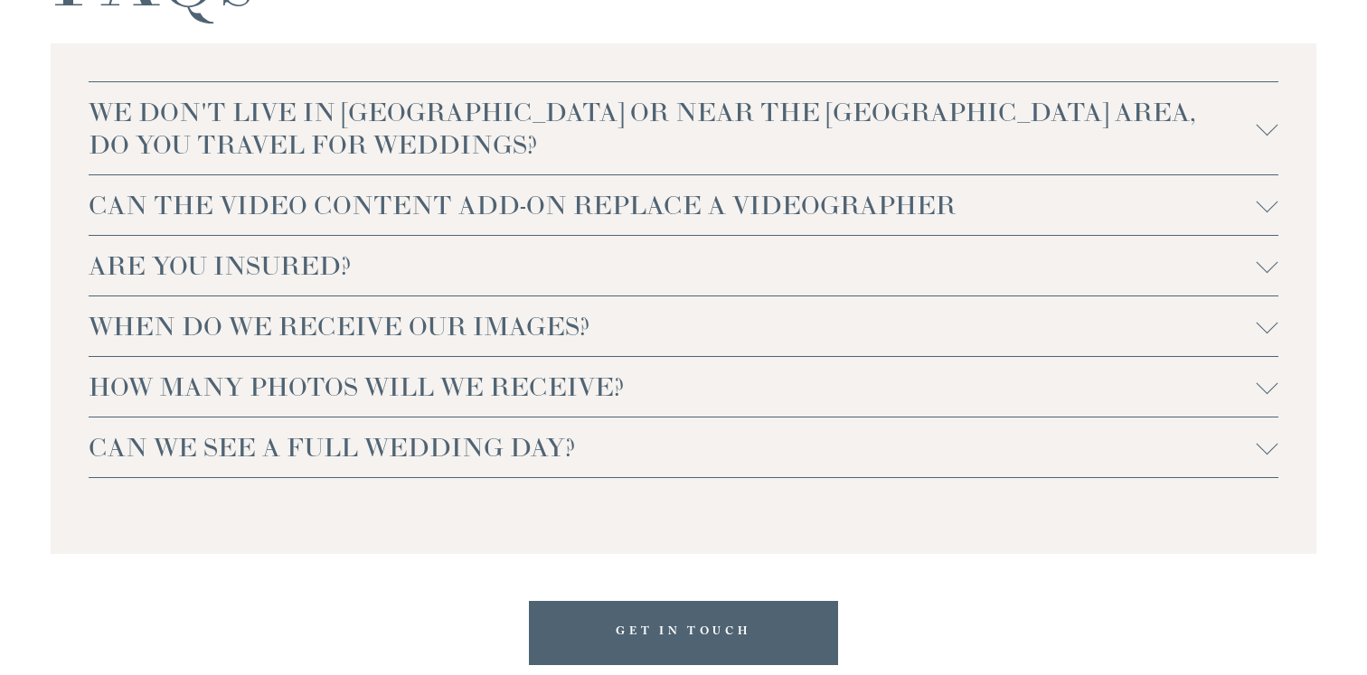
click at [1265, 209] on div at bounding box center [1267, 202] width 22 height 22
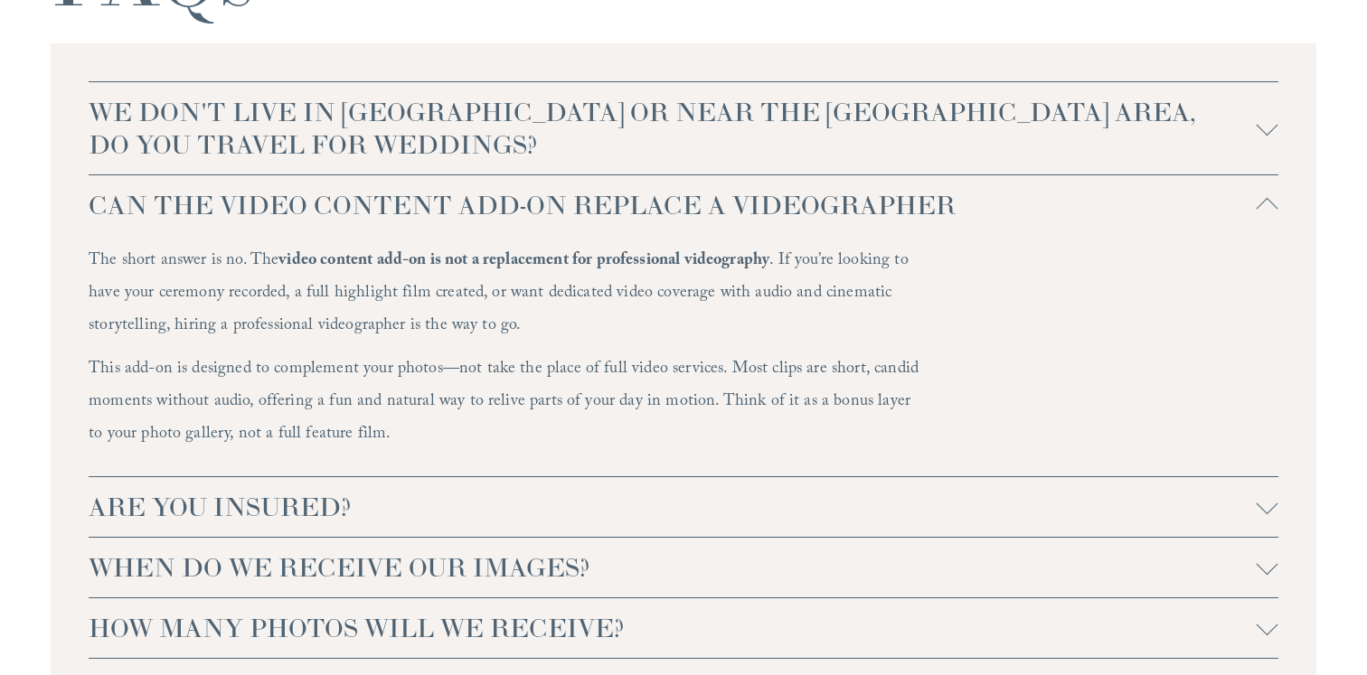
click at [1265, 209] on div at bounding box center [1267, 210] width 22 height 22
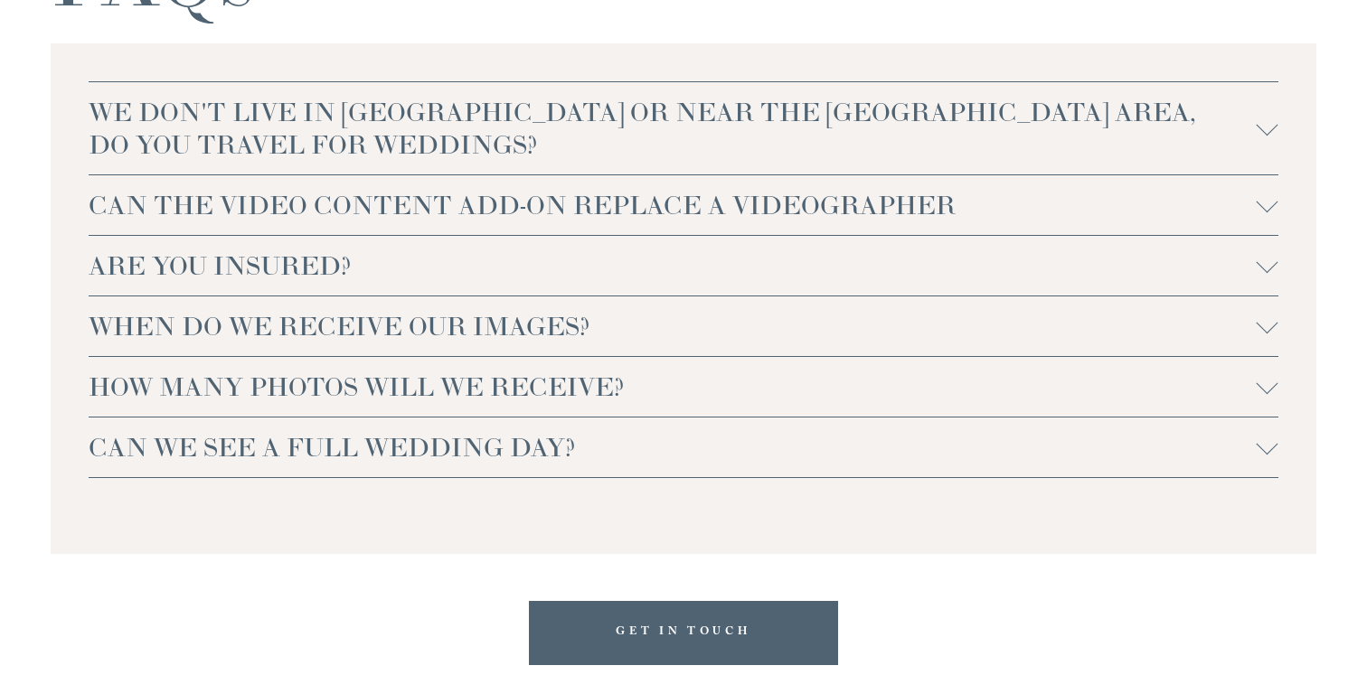
click at [1268, 146] on button "WE DON'T LIVE IN NC OR NEAR THE RALEIGH AREA, DO YOU TRAVEL FOR WEDDINGS?" at bounding box center [683, 128] width 1189 height 92
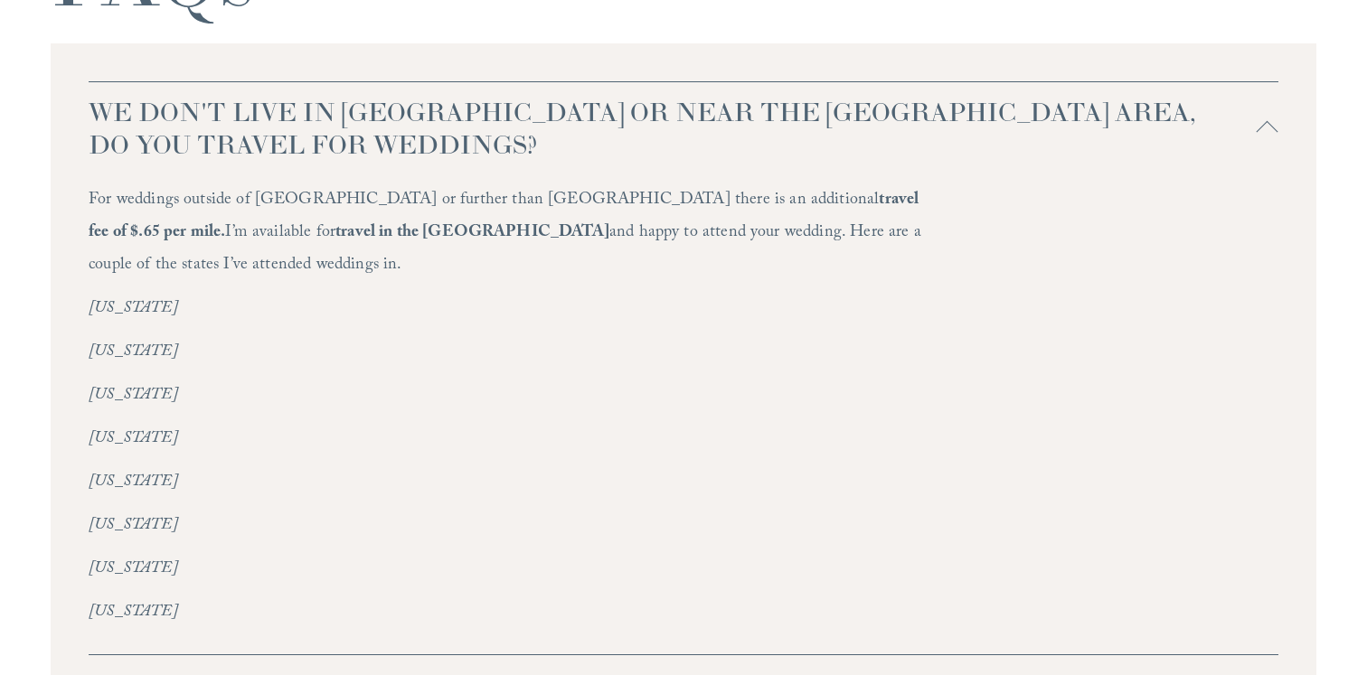
click at [1268, 132] on div at bounding box center [1267, 133] width 22 height 22
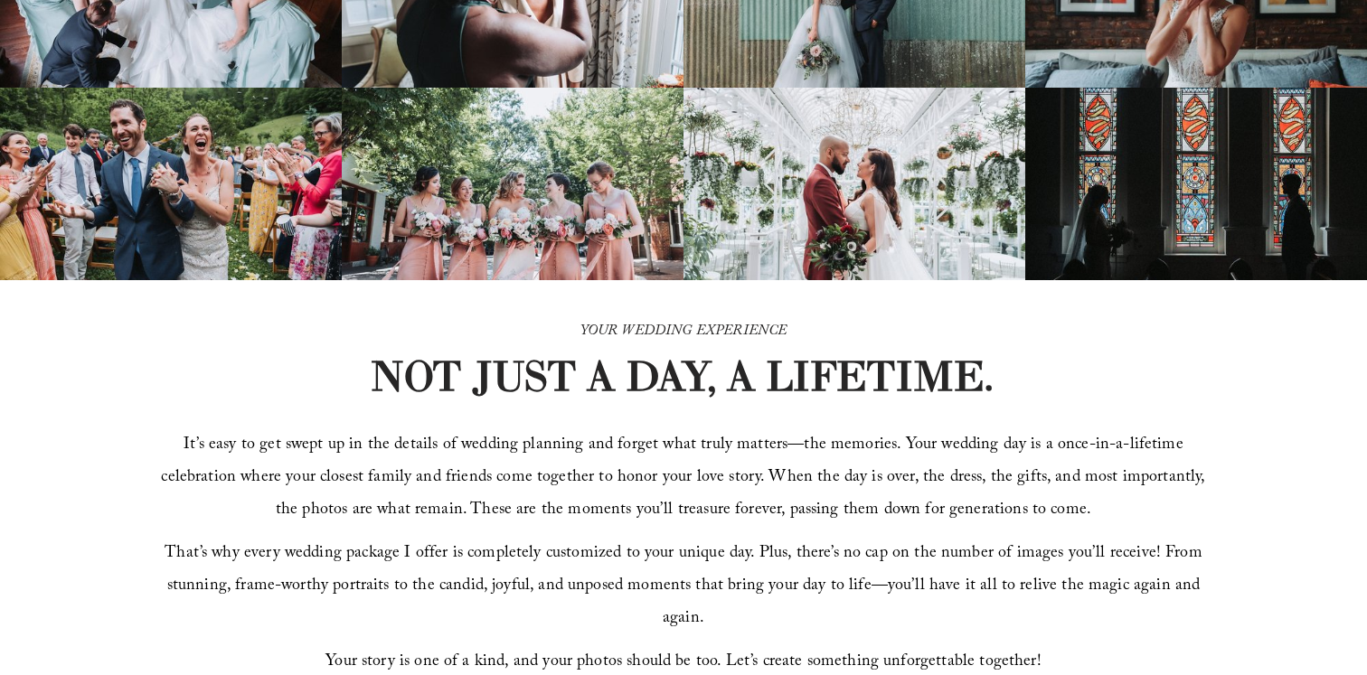
scroll to position [0, 0]
